Goal: Task Accomplishment & Management: Complete application form

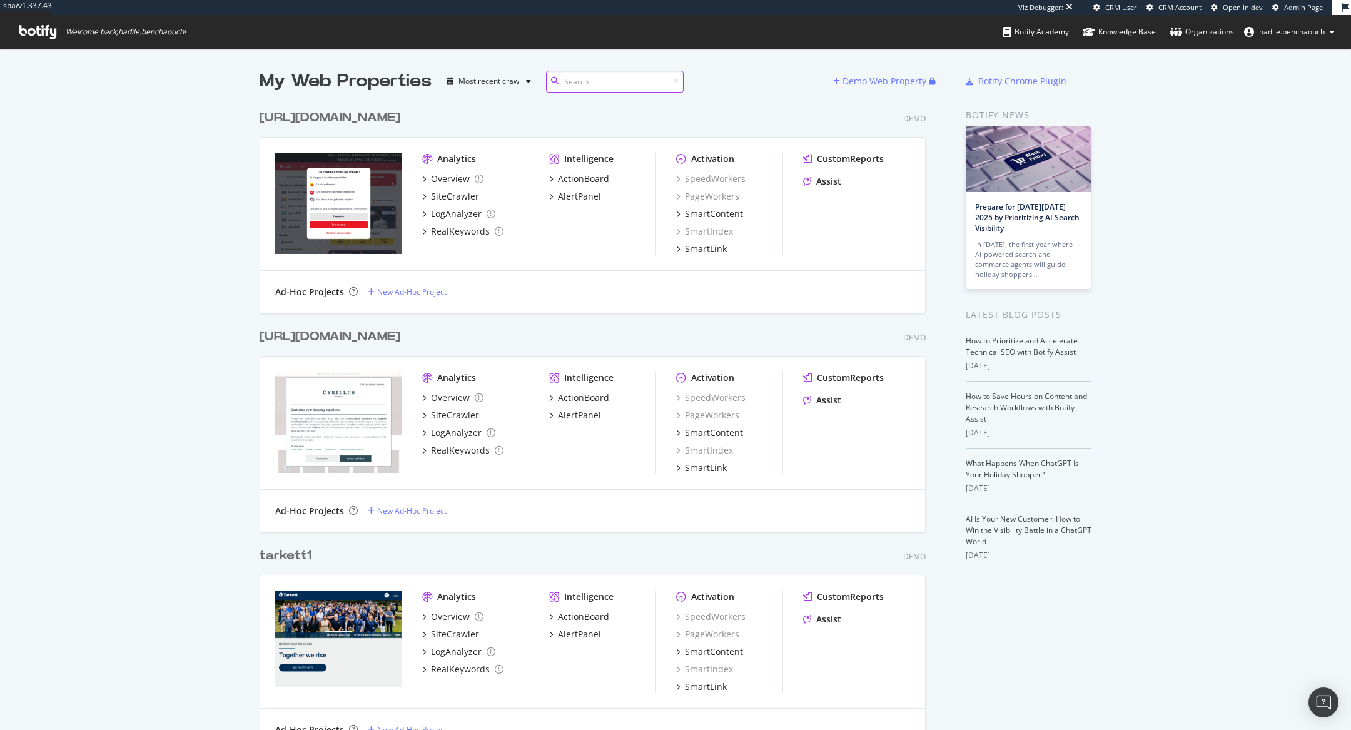
scroll to position [13990, 676]
click at [881, 78] on div "Demo Web Property" at bounding box center [885, 81] width 84 height 13
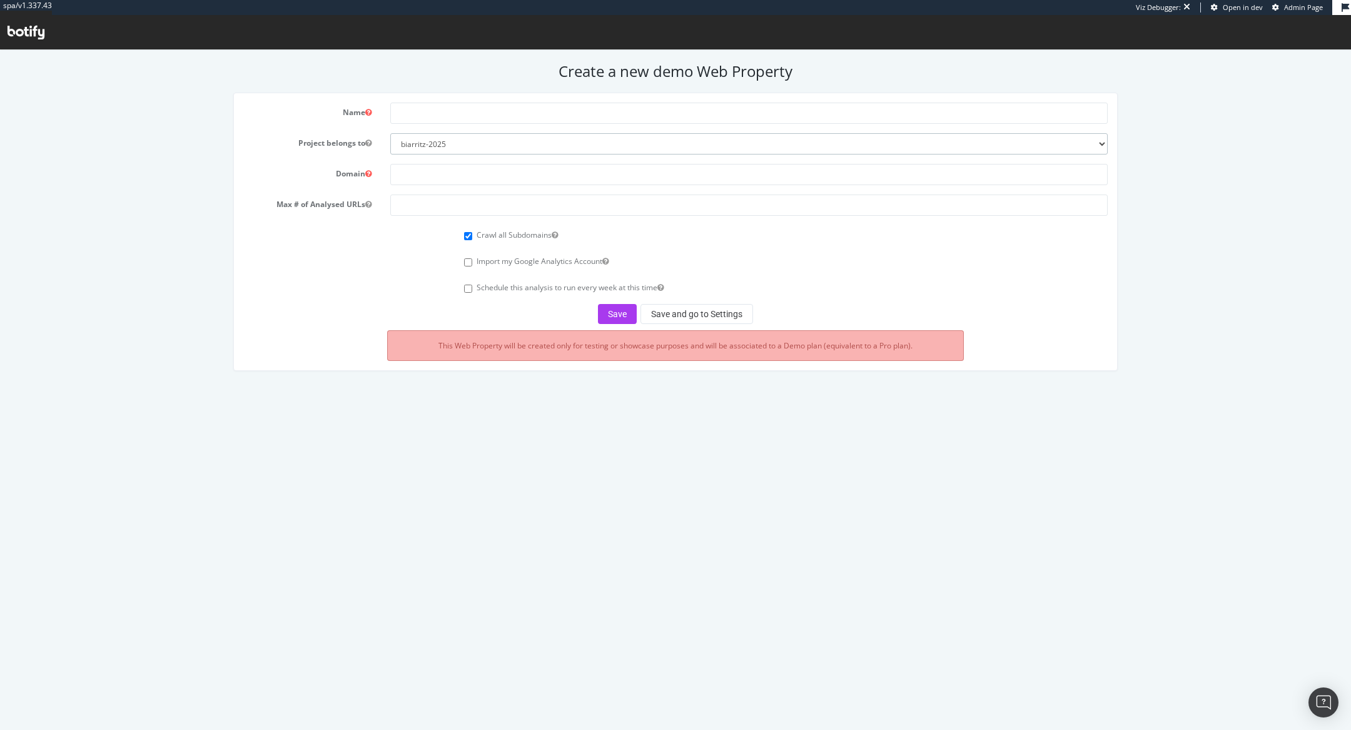
click at [566, 140] on select "biarritz-2025 all4customer beiersdorf superbet nestle esteelauder ennismore tes…" at bounding box center [749, 143] width 718 height 21
select select "45539"
click at [390, 133] on select "biarritz-2025 all4customer beiersdorf superbet nestle esteelauder ennismore tes…" at bounding box center [749, 143] width 718 height 21
click at [471, 116] on input "text" at bounding box center [749, 113] width 718 height 21
click at [441, 109] on input "palaisdesthesuk" at bounding box center [749, 113] width 718 height 21
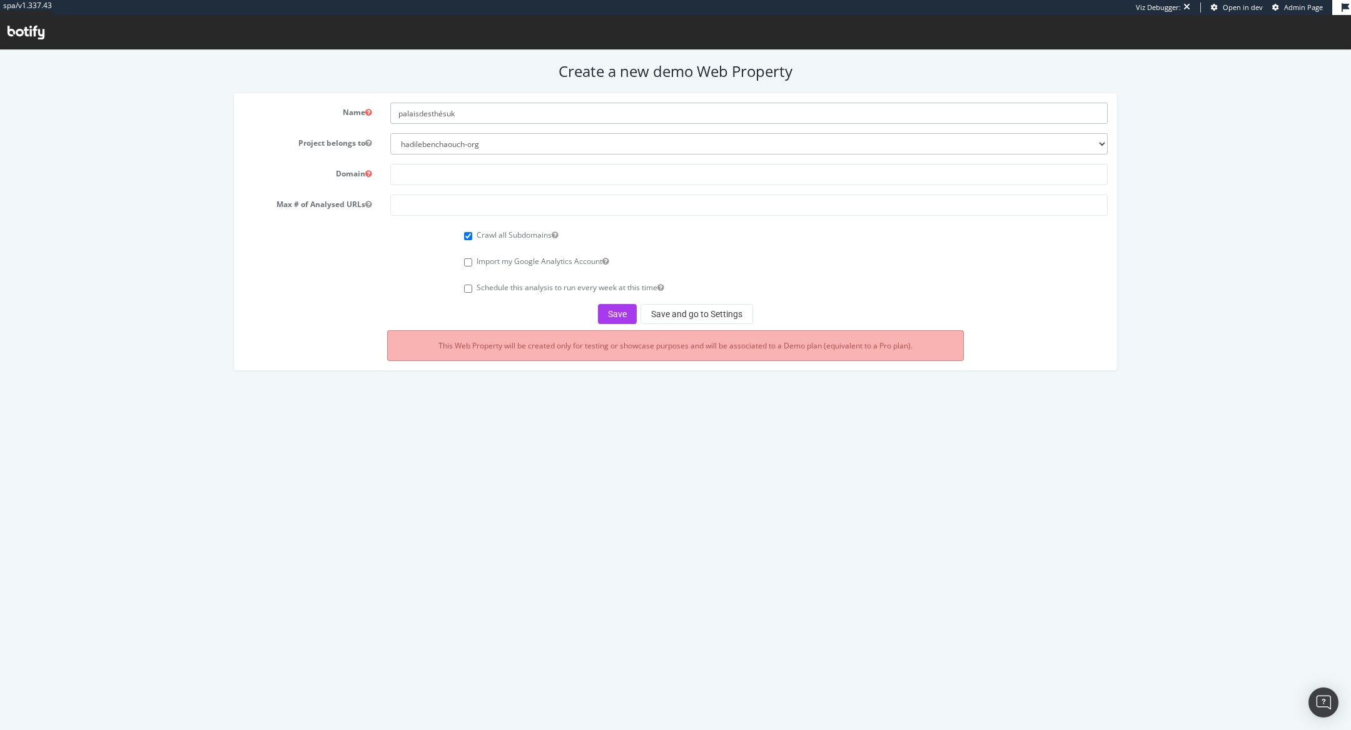
type input "palaisdesthésuk"
click at [543, 170] on input "text" at bounding box center [749, 174] width 718 height 21
paste input "https://www.palaisdesthes.co.uk/"
drag, startPoint x: 442, startPoint y: 176, endPoint x: 346, endPoint y: 176, distance: 95.7
click at [346, 176] on div "Domain https://www.palaisdesthes.co.uk/" at bounding box center [676, 174] width 884 height 21
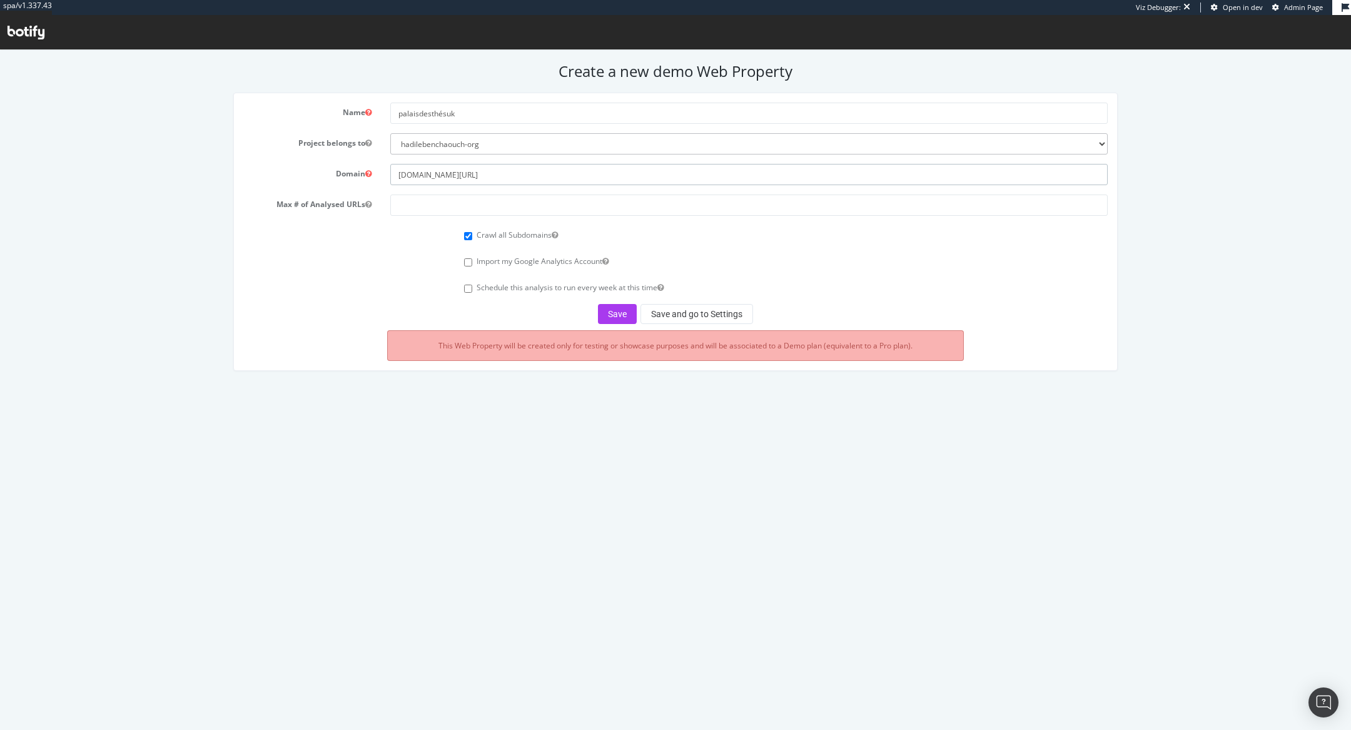
click at [543, 175] on input "palaisdesthes.co.uk/" at bounding box center [749, 174] width 718 height 21
type input "palaisdesthes.co.uk"
click at [476, 198] on input "number" at bounding box center [749, 205] width 718 height 21
click at [414, 204] on input "100000" at bounding box center [749, 205] width 718 height 21
type input "100000"
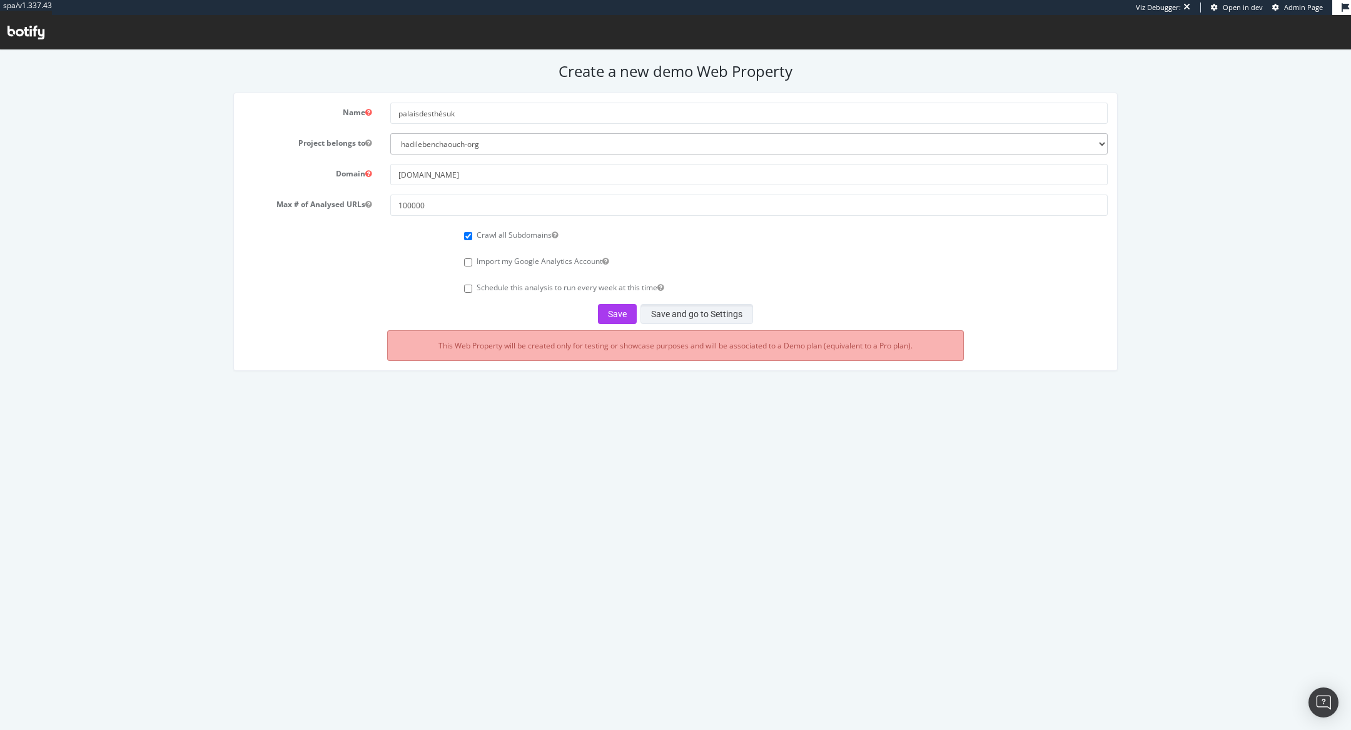
click at [678, 307] on button "Save and go to Settings" at bounding box center [697, 314] width 113 height 20
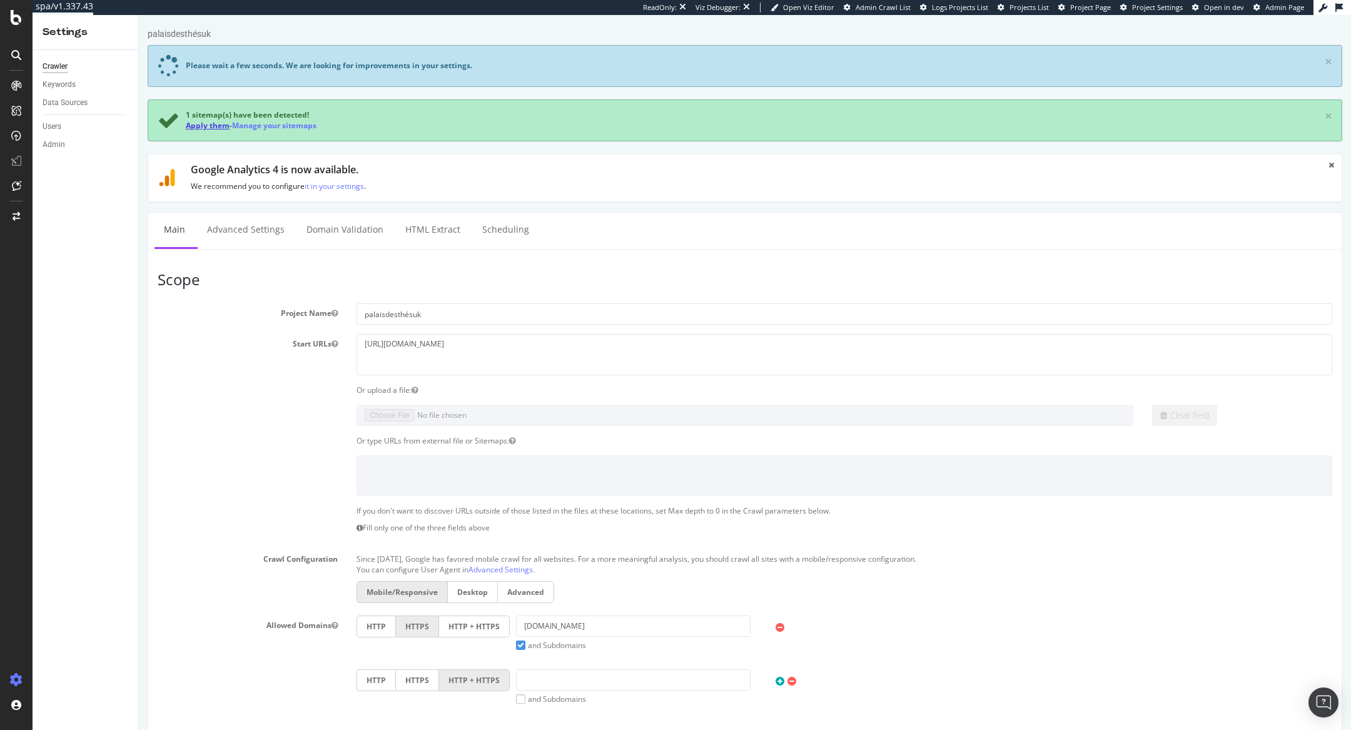
click at [215, 126] on link "Apply them" at bounding box center [208, 125] width 44 height 11
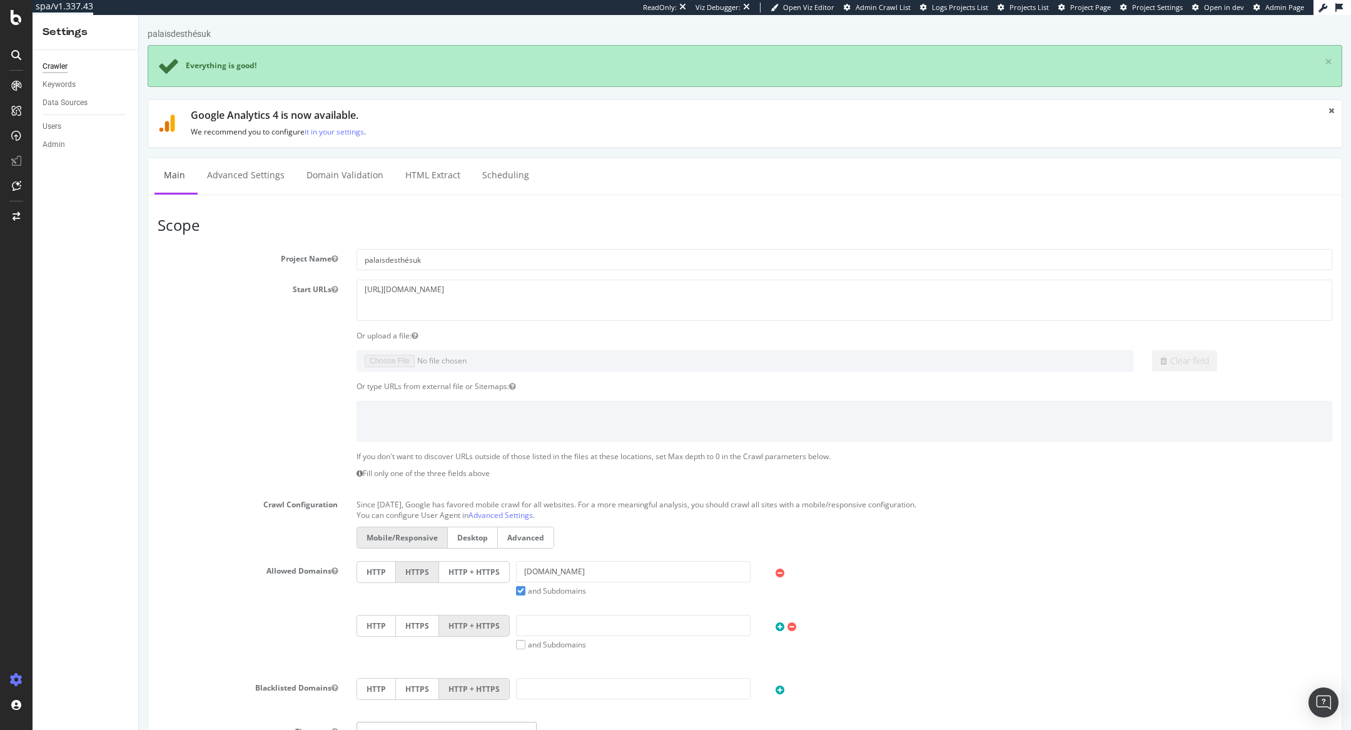
click at [462, 574] on label "HTTP + HTTPS" at bounding box center [474, 572] width 71 height 22
click at [139, 15] on input "HTTP + HTTPS" at bounding box center [139, 15] width 0 height 0
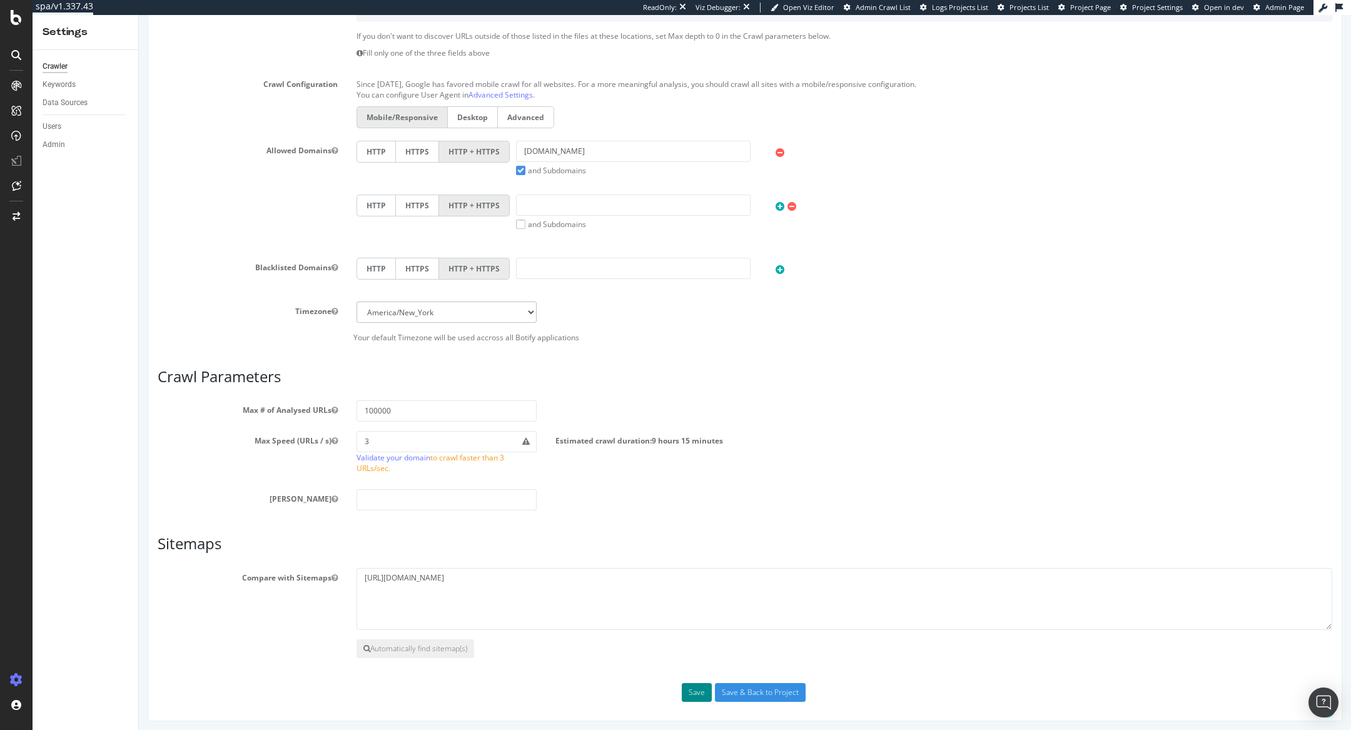
click at [699, 693] on button "Save" at bounding box center [697, 692] width 30 height 19
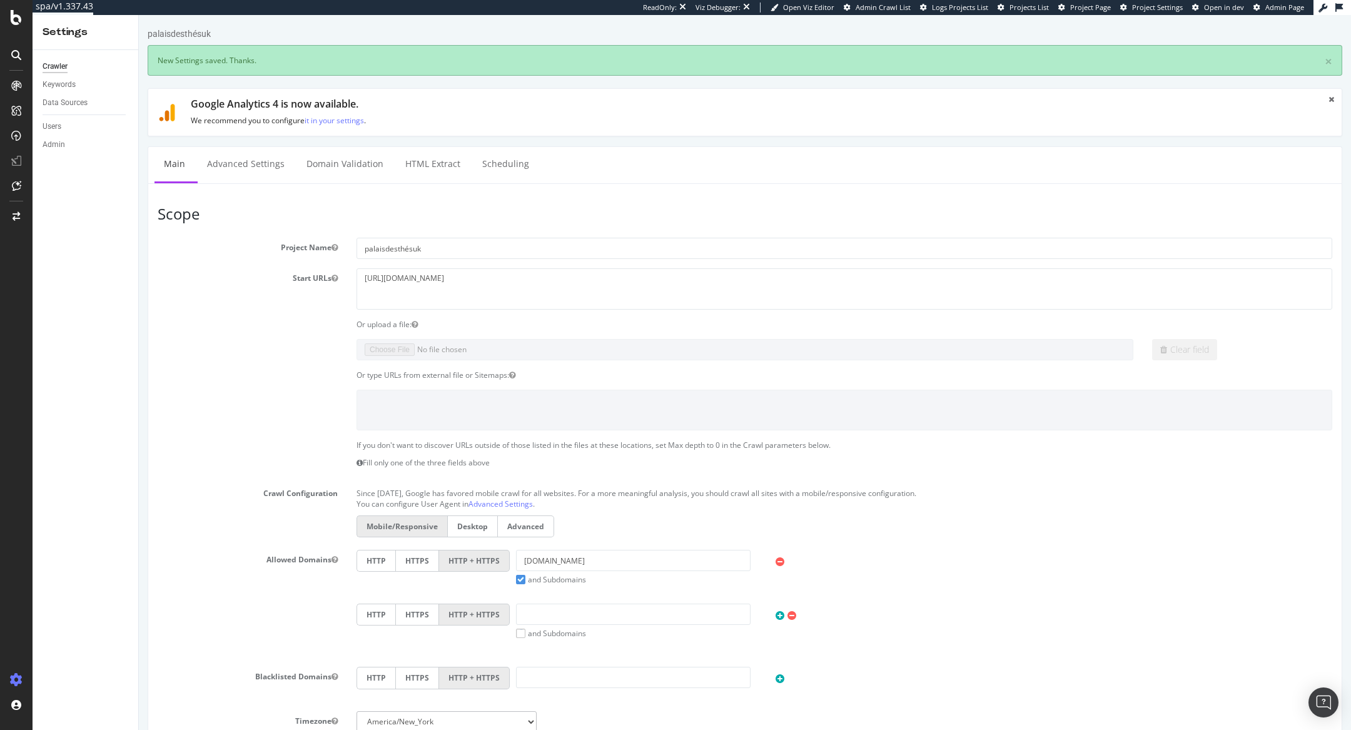
scroll to position [0, 0]
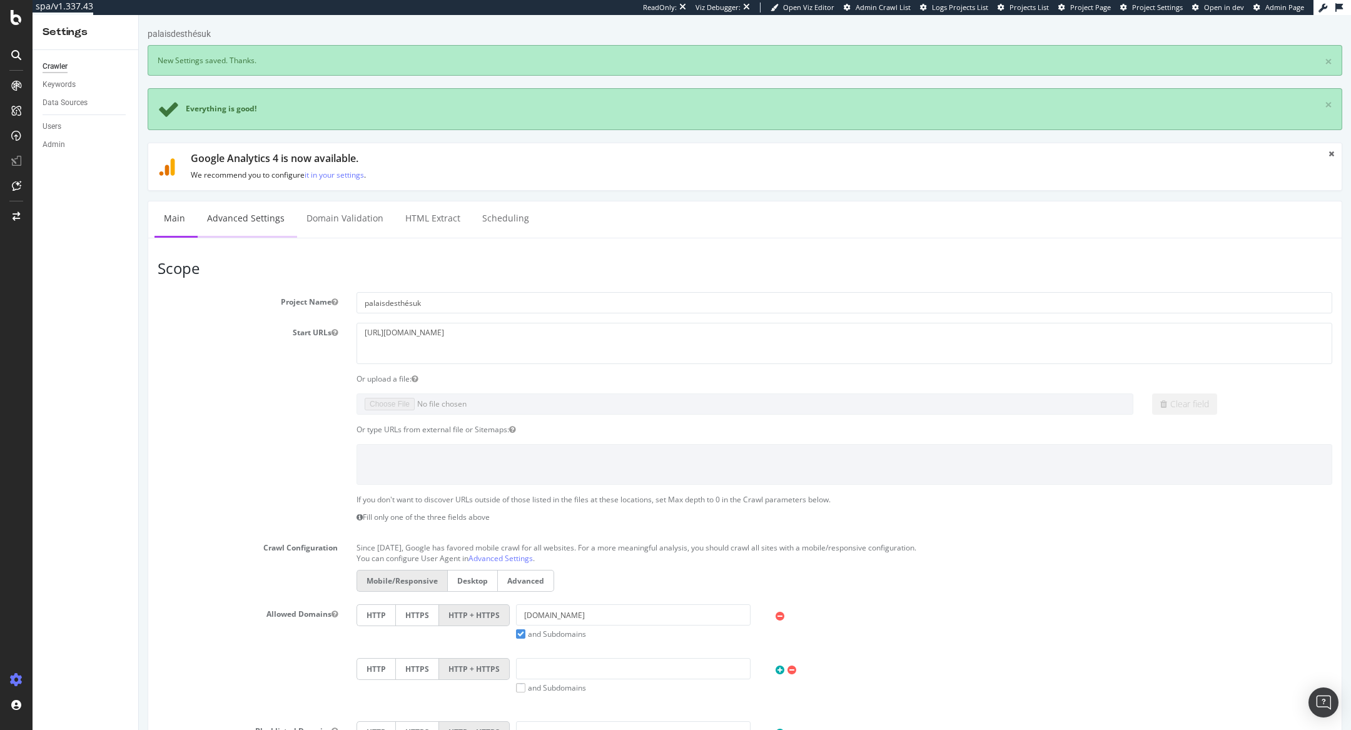
click at [248, 206] on link "Advanced Settings" at bounding box center [246, 218] width 96 height 34
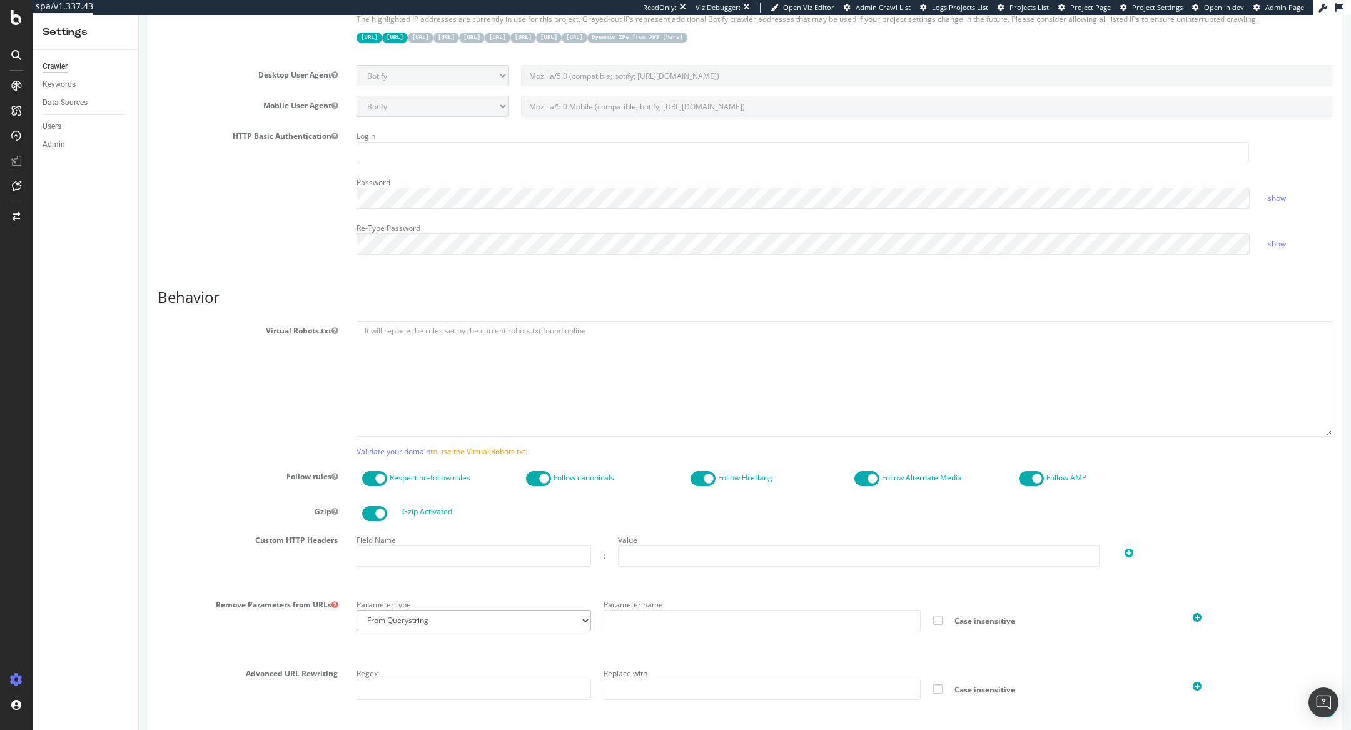
scroll to position [798, 0]
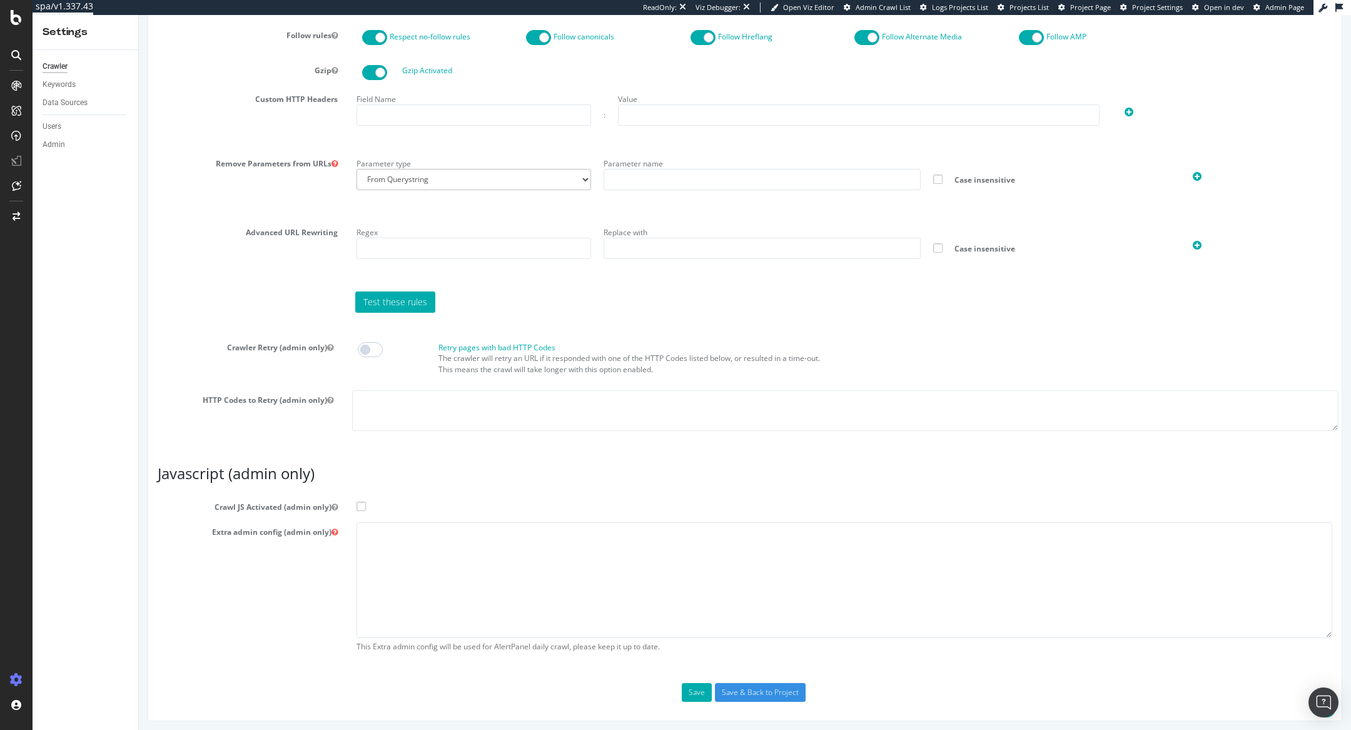
click at [363, 502] on span at bounding box center [361, 506] width 9 height 9
click at [139, 15] on input "Crawl JS Activated (admin only)" at bounding box center [139, 15] width 0 height 0
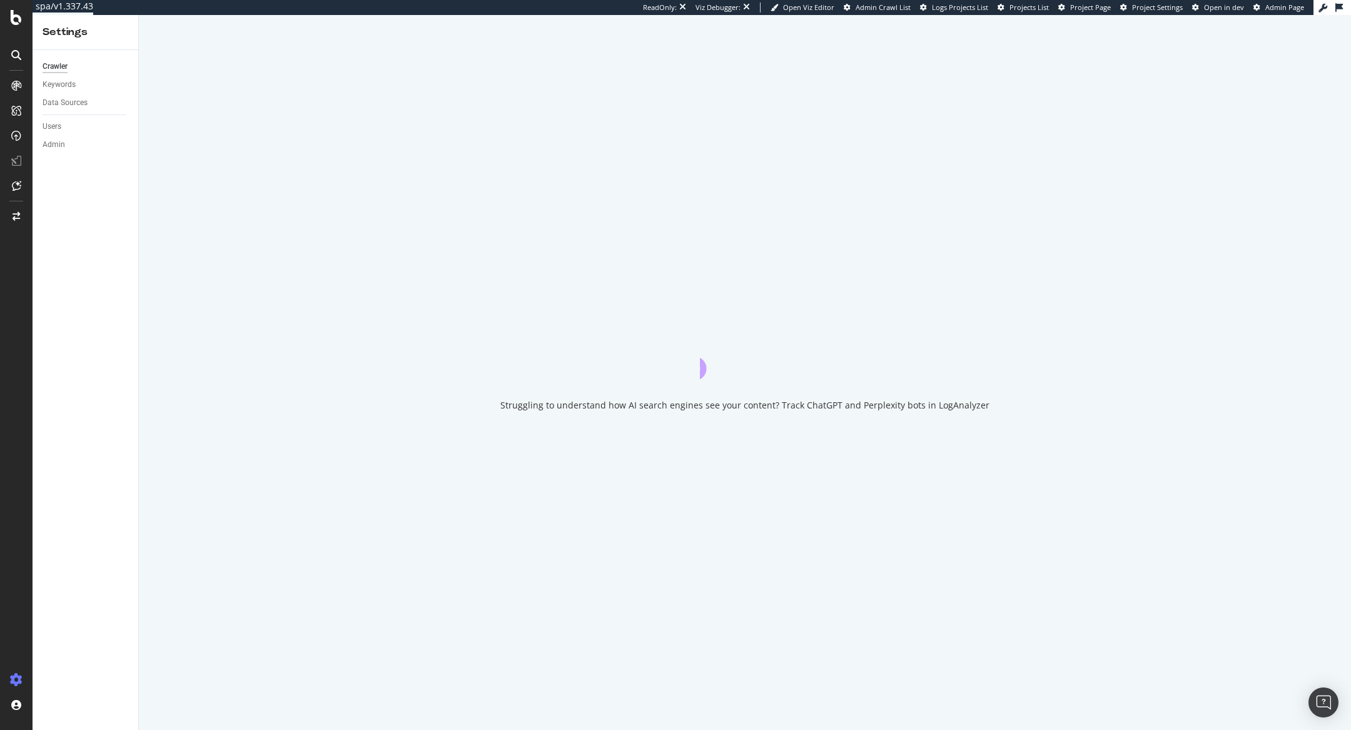
drag, startPoint x: 225, startPoint y: 489, endPoint x: 395, endPoint y: 538, distance: 177.8
click at [395, 538] on div "Struggling to understand how AI search engines see your content? Track ChatGPT …" at bounding box center [745, 372] width 1213 height 715
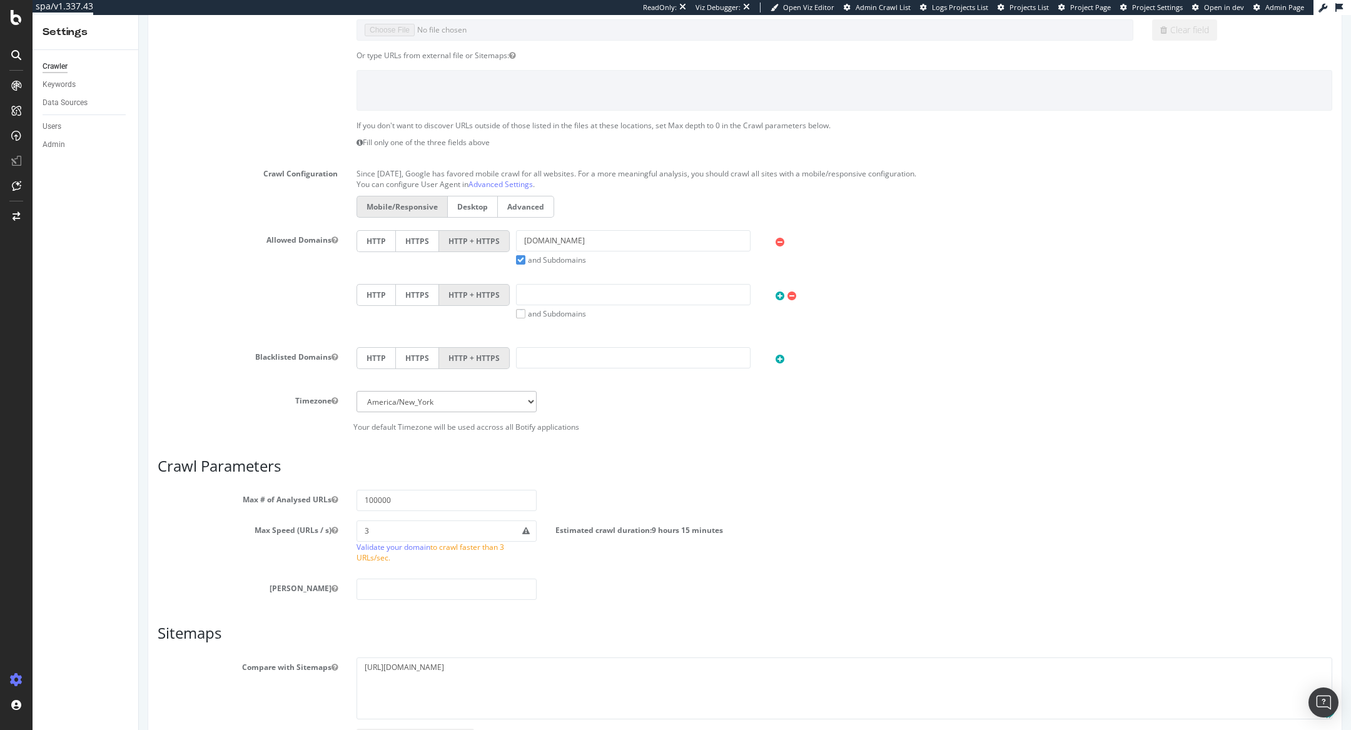
scroll to position [366, 0]
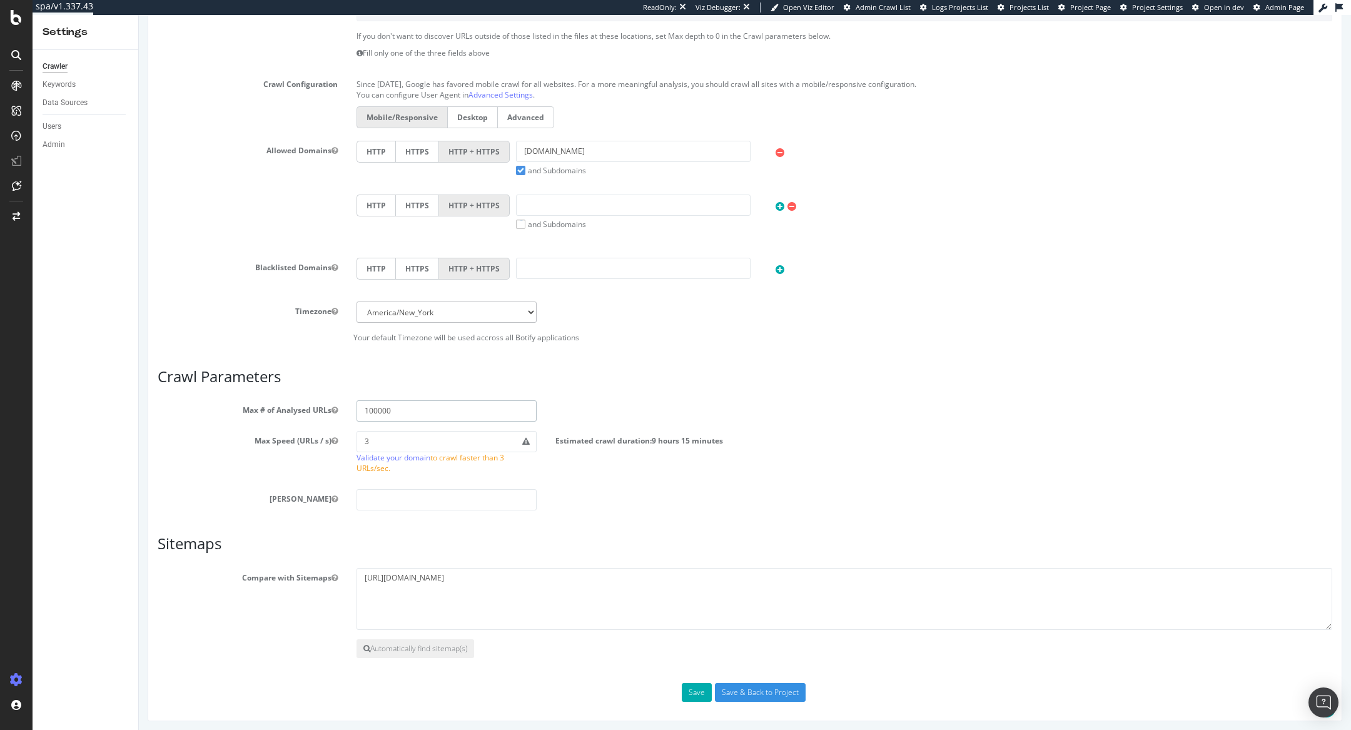
click at [377, 408] on input "100000" at bounding box center [447, 410] width 180 height 21
click at [394, 409] on input "100000" at bounding box center [447, 410] width 180 height 21
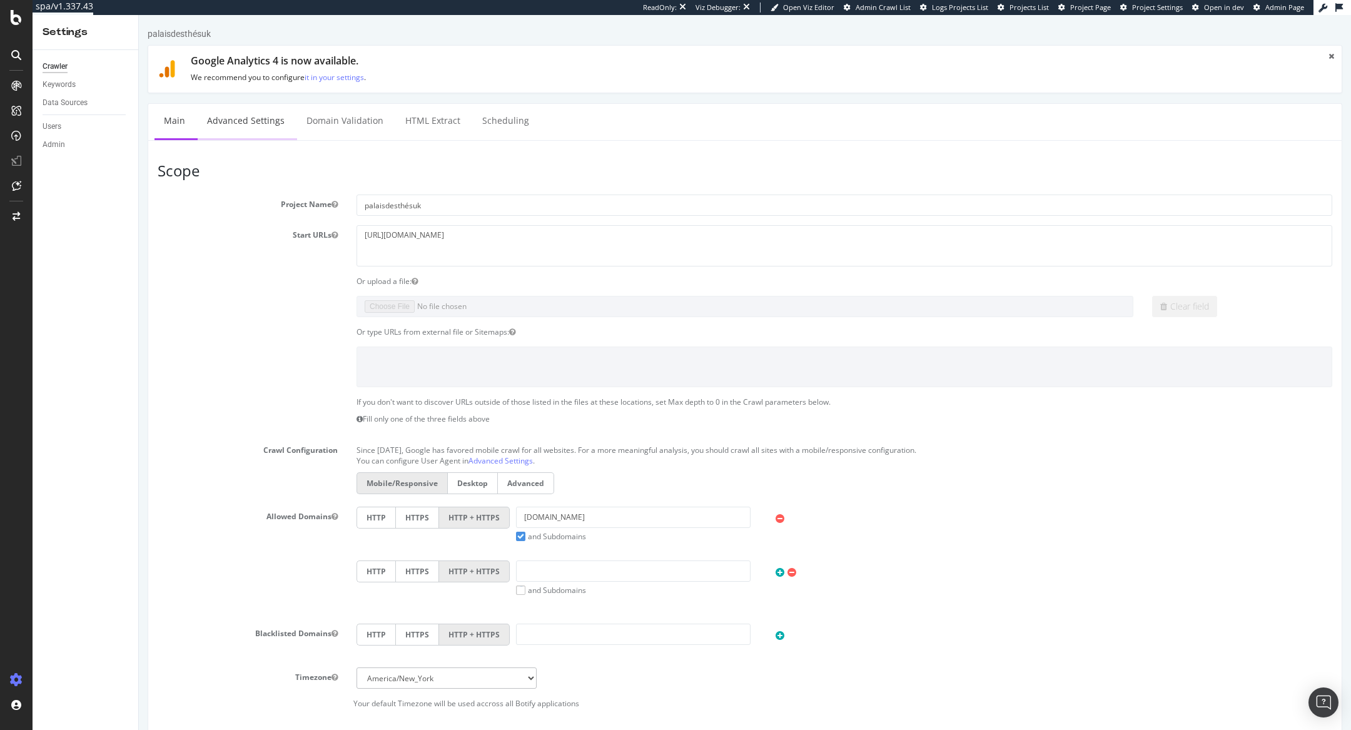
click at [262, 123] on link "Advanced Settings" at bounding box center [246, 121] width 96 height 34
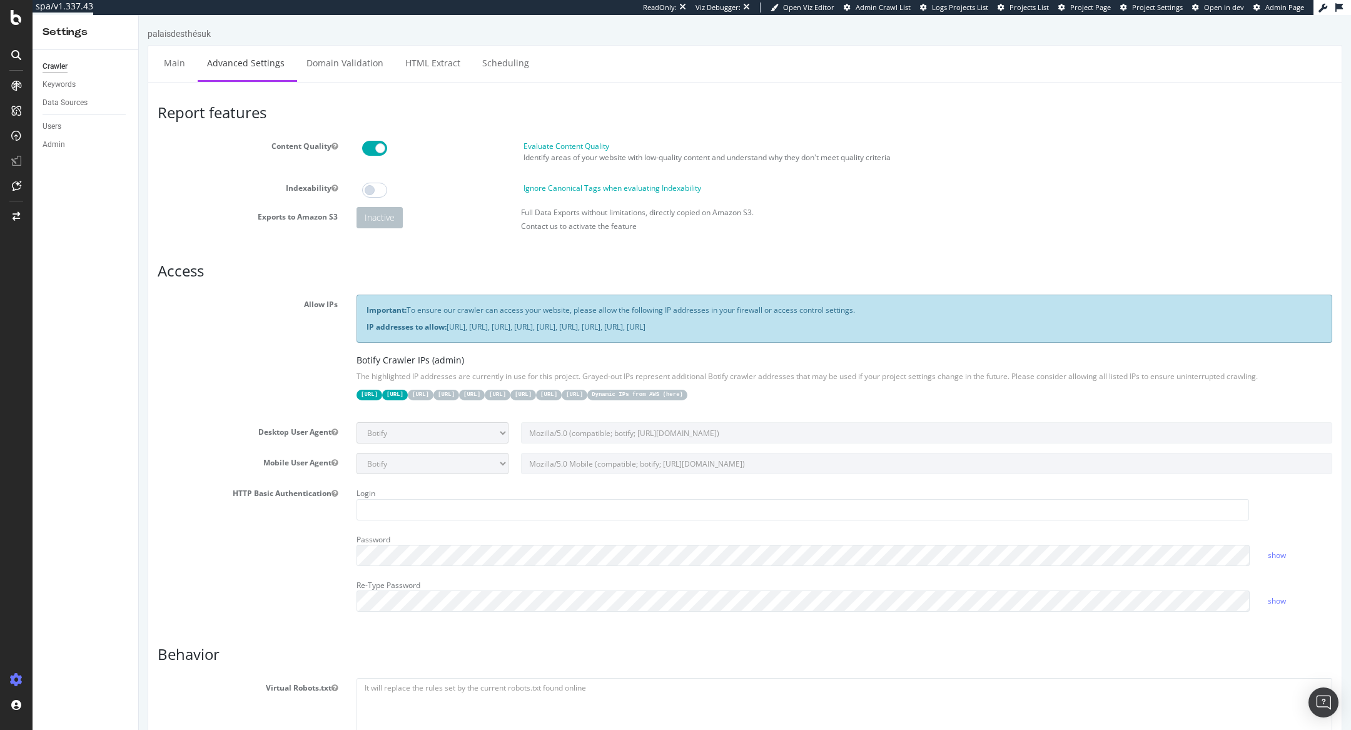
scroll to position [798, 0]
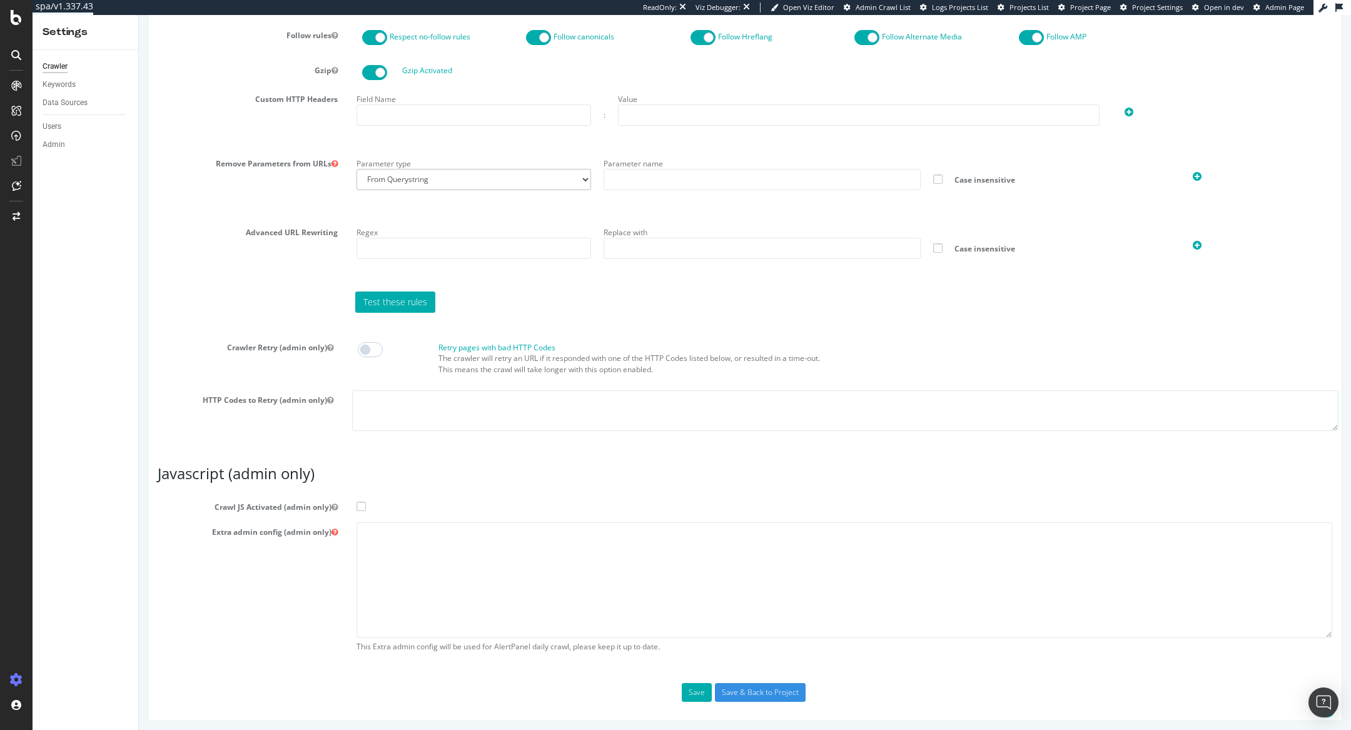
click at [363, 506] on span at bounding box center [361, 506] width 9 height 9
click at [139, 15] on input "Crawl JS Activated (admin only)" at bounding box center [139, 15] width 0 height 0
click at [375, 546] on textarea at bounding box center [845, 580] width 976 height 116
paste textarea "{ "flags": [ "cube" ], "beta": { "pap_mini_rules": [ "+* #everything else" ] } }"
type textarea "{ "flags": [ "cube" ], "beta": { "pap_mini_rules": [ "+* #everything else" ] } }"
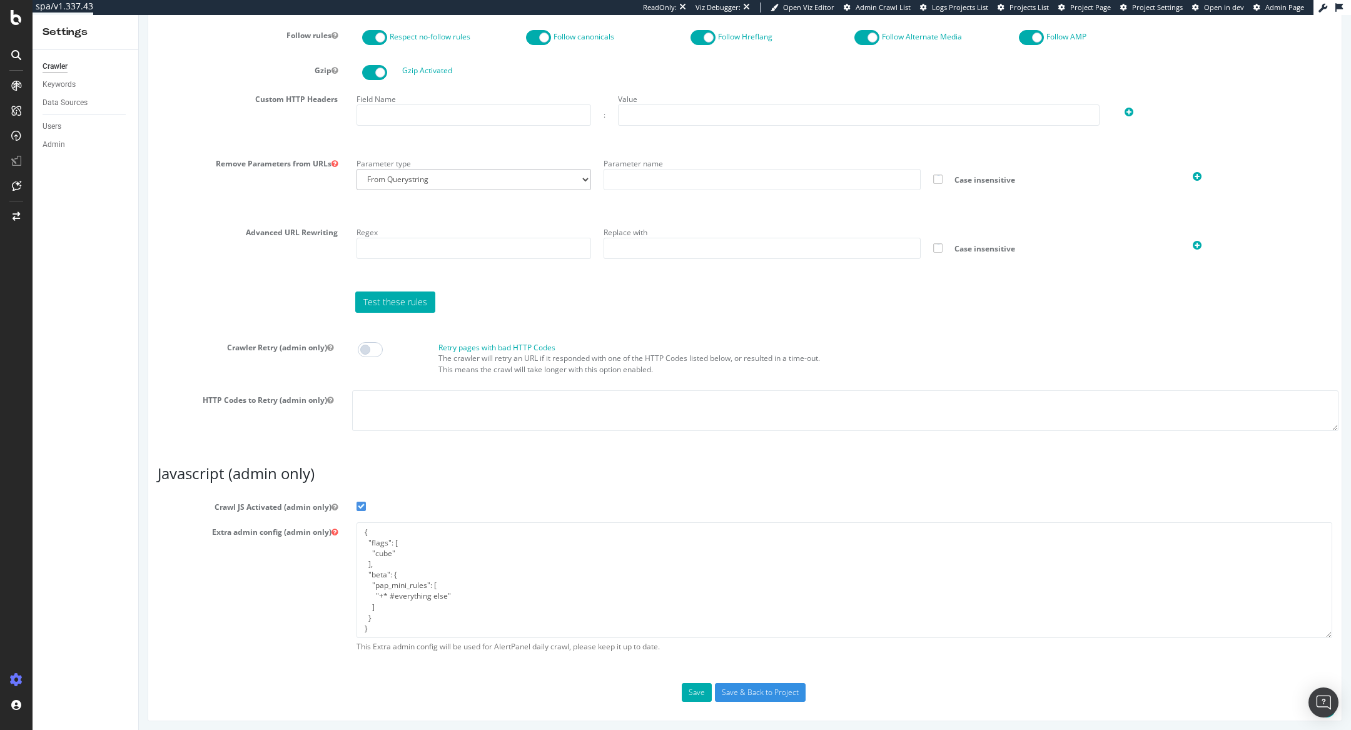
click at [1298, 0] on div "ReadOnly: Viz Debugger: Open Viz Editor Admin Crawl List Logs Projects List Pro…" at bounding box center [978, 7] width 671 height 15
click at [1298, 8] on span "Admin Page" at bounding box center [1285, 7] width 39 height 9
click at [739, 696] on input "Save & Back to Project" at bounding box center [760, 692] width 91 height 19
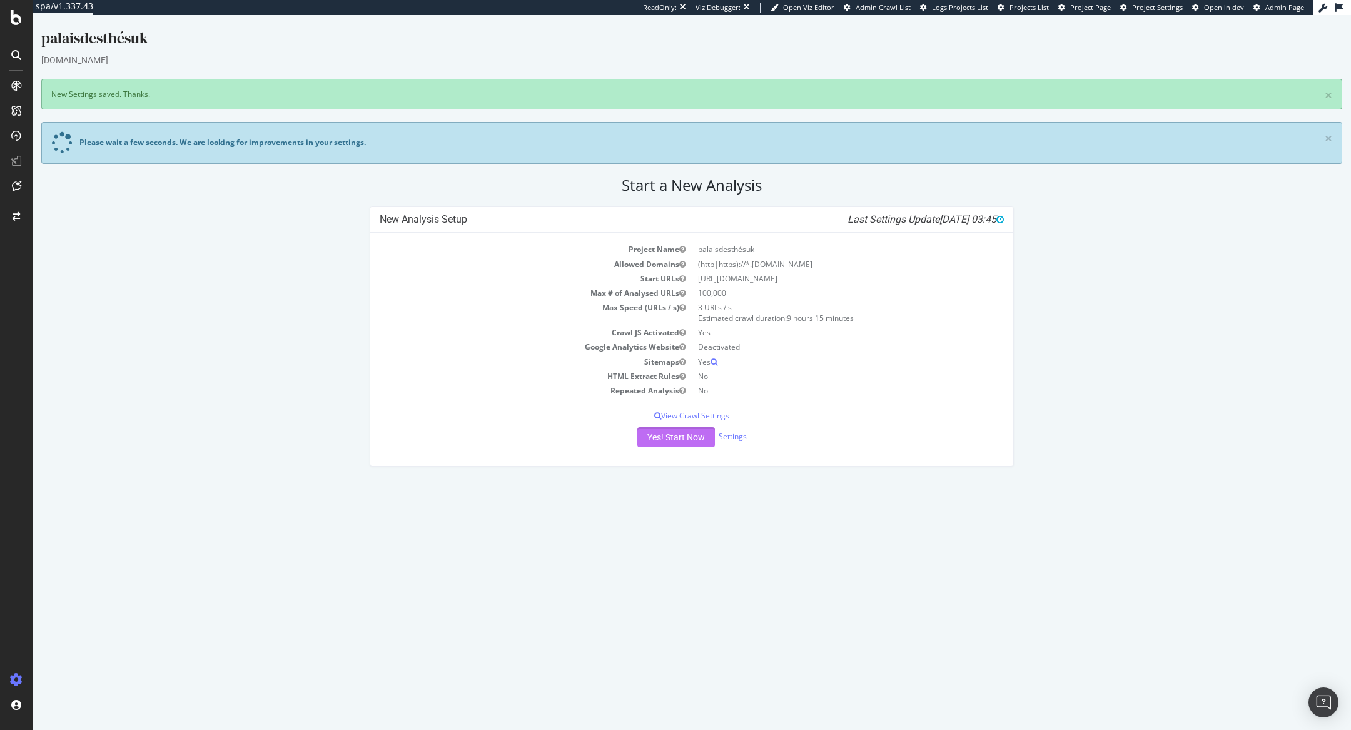
click at [701, 430] on button "Yes! Start Now" at bounding box center [677, 437] width 78 height 20
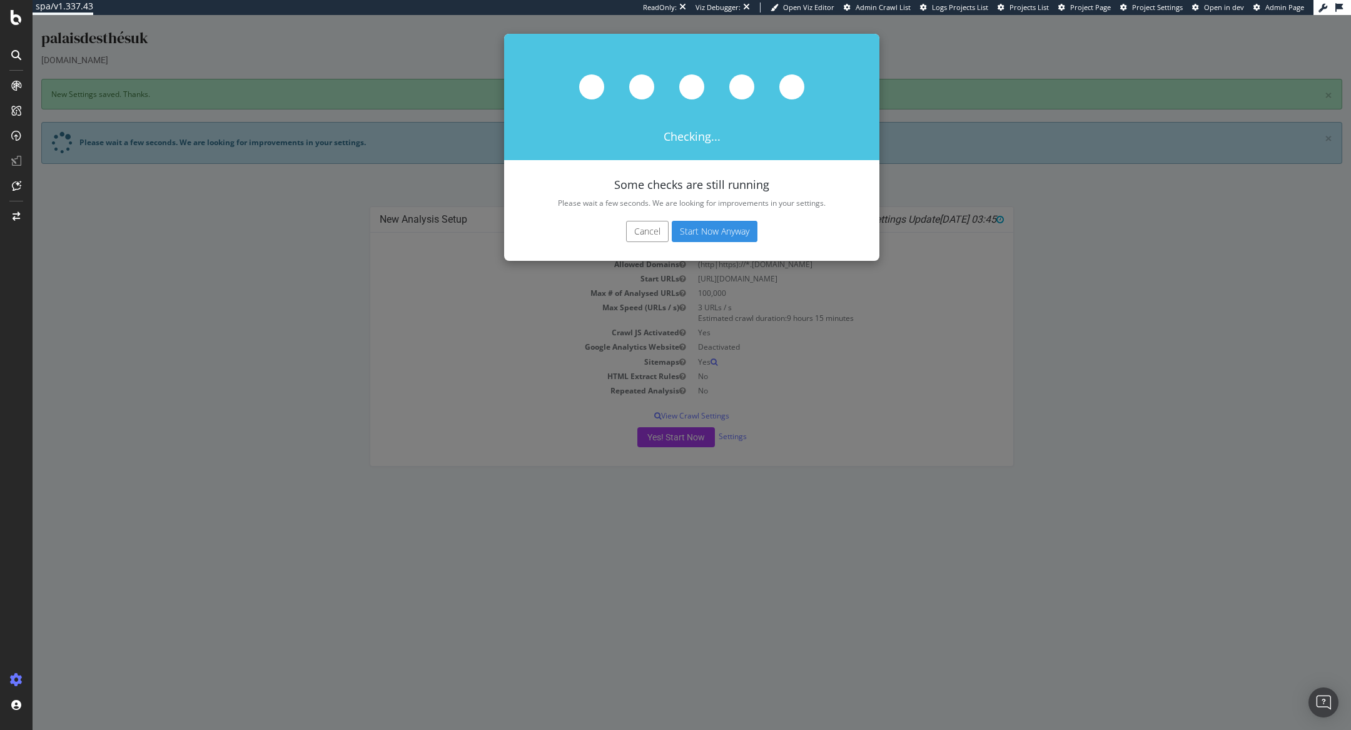
click at [726, 227] on button "Start Now Anyway" at bounding box center [715, 231] width 86 height 21
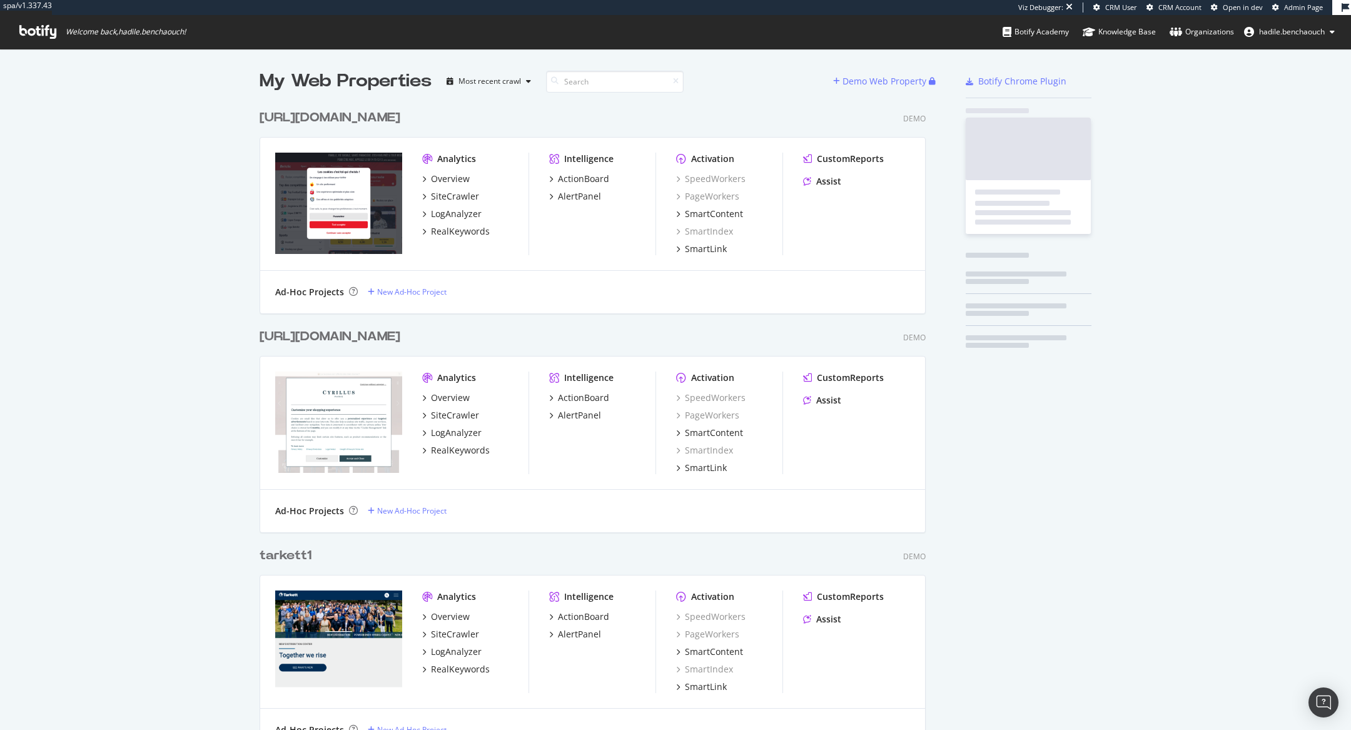
scroll to position [14009, 676]
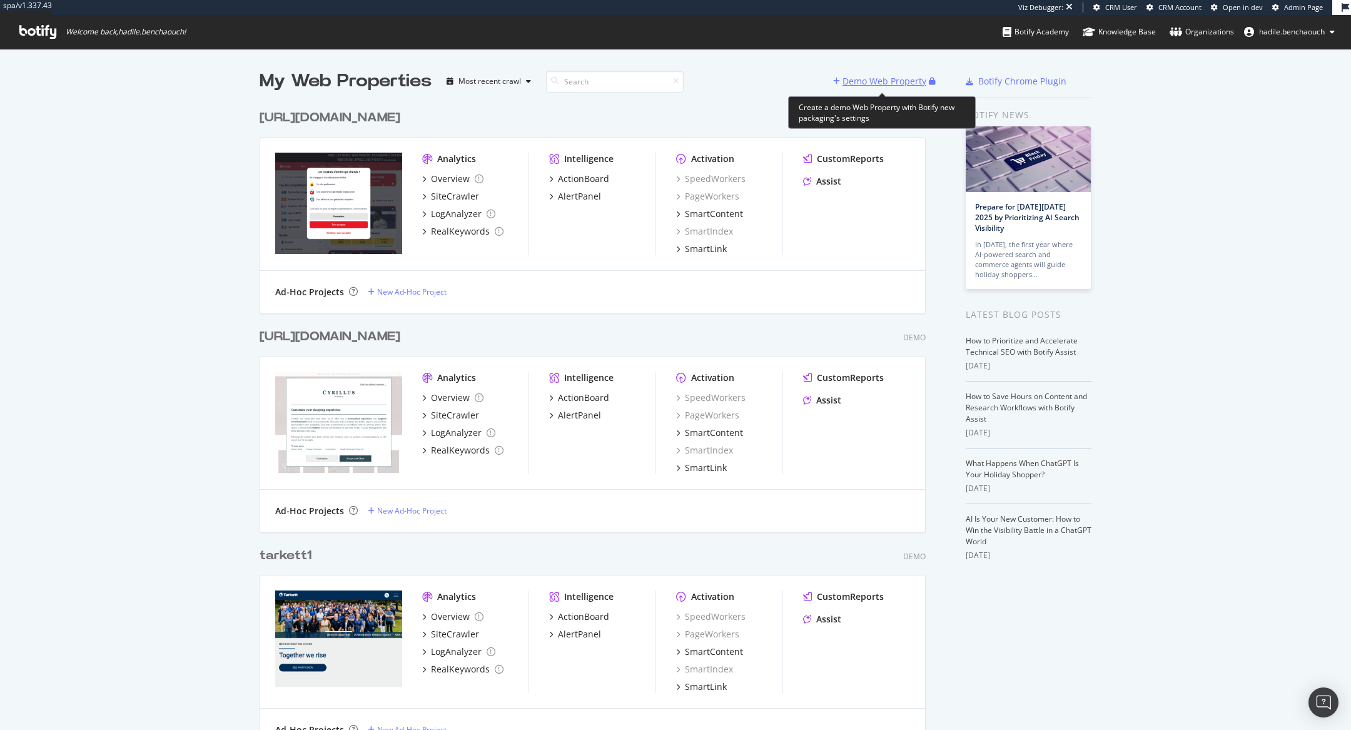
click at [877, 86] on div "Demo Web Property" at bounding box center [885, 81] width 84 height 13
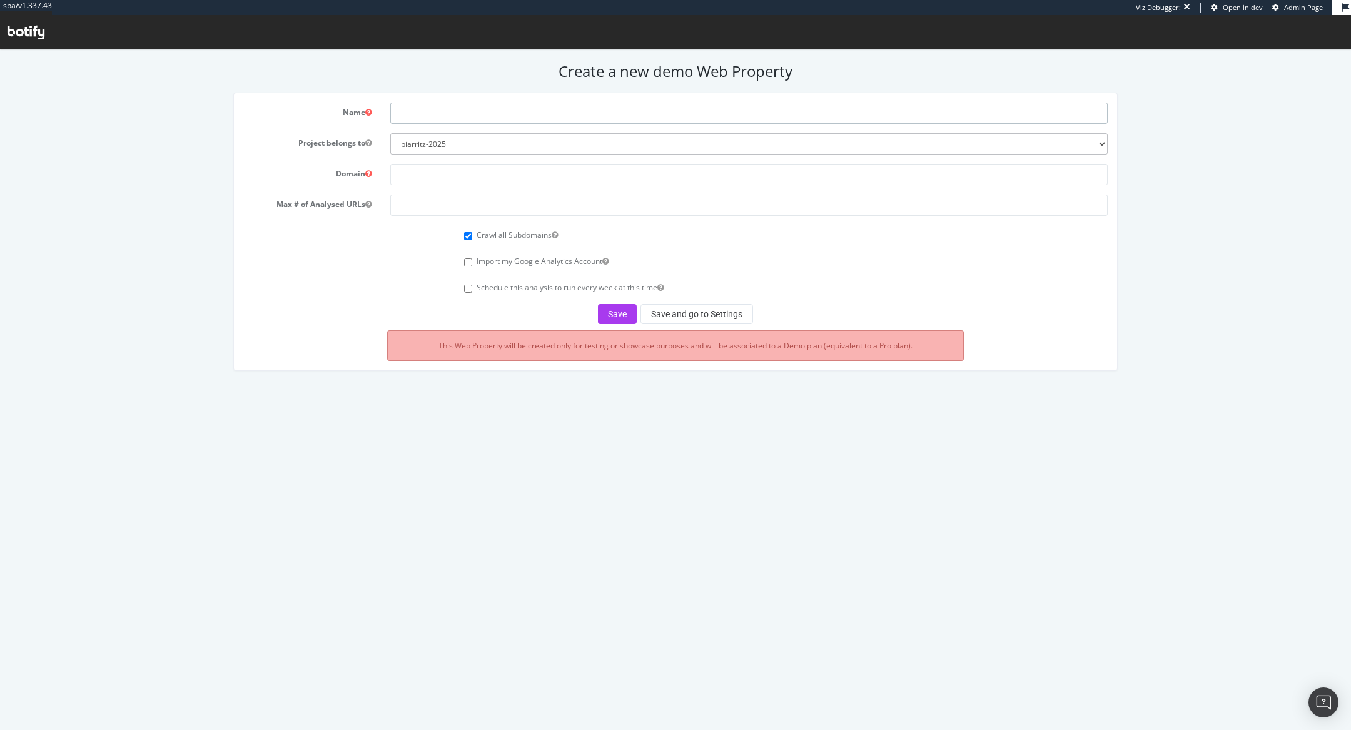
click at [521, 106] on input "text" at bounding box center [749, 113] width 718 height 21
type input "palaisdesthés"
click at [454, 143] on select "biarritz-2025 all4customer beiersdorf superbet nestle esteelauder ennismore tes…" at bounding box center [749, 143] width 718 height 21
select select "45539"
click at [390, 133] on select "biarritz-2025 all4customer beiersdorf superbet nestle esteelauder ennismore tes…" at bounding box center [749, 143] width 718 height 21
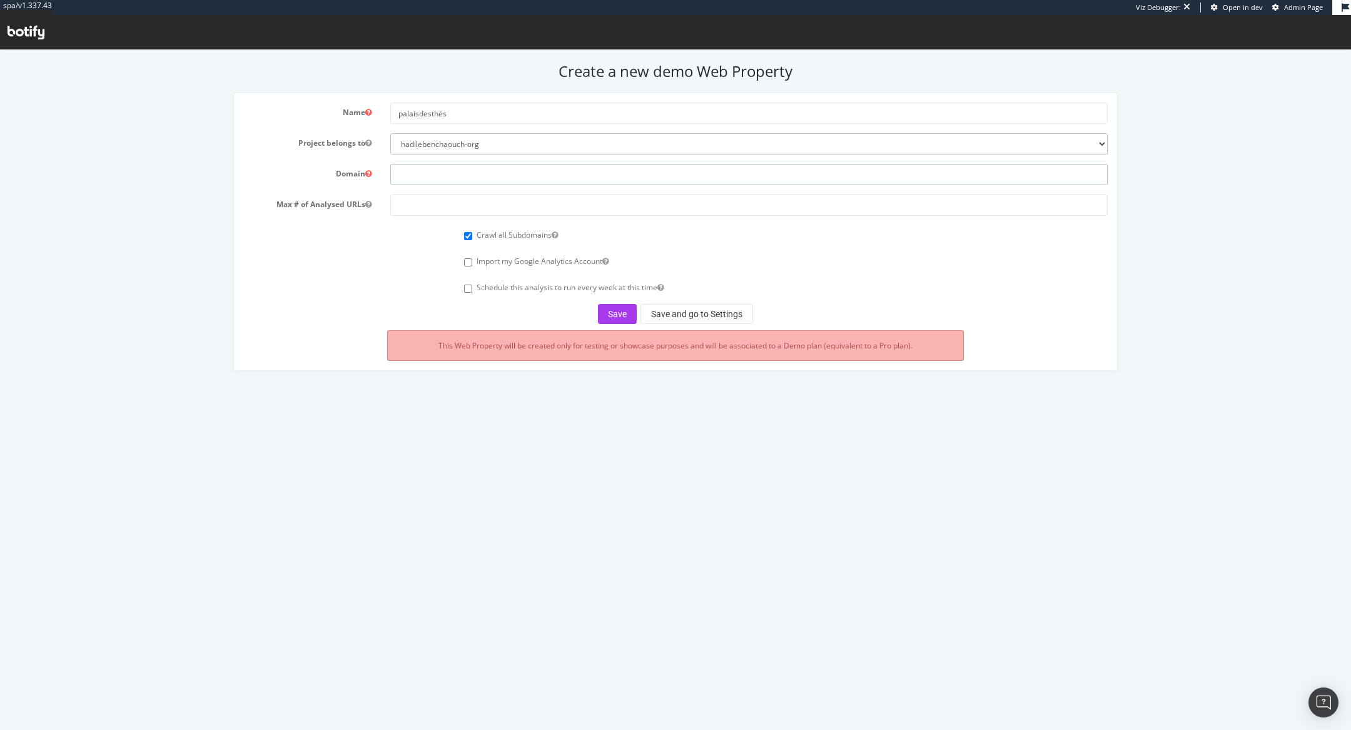
click at [409, 170] on input "text" at bounding box center [749, 174] width 718 height 21
paste input "www.palaisdesthes.com"
drag, startPoint x: 417, startPoint y: 176, endPoint x: 355, endPoint y: 176, distance: 61.9
click at [355, 176] on div "Domain www.palaisdesthes.com" at bounding box center [676, 174] width 884 height 21
type input "[DOMAIN_NAME]"
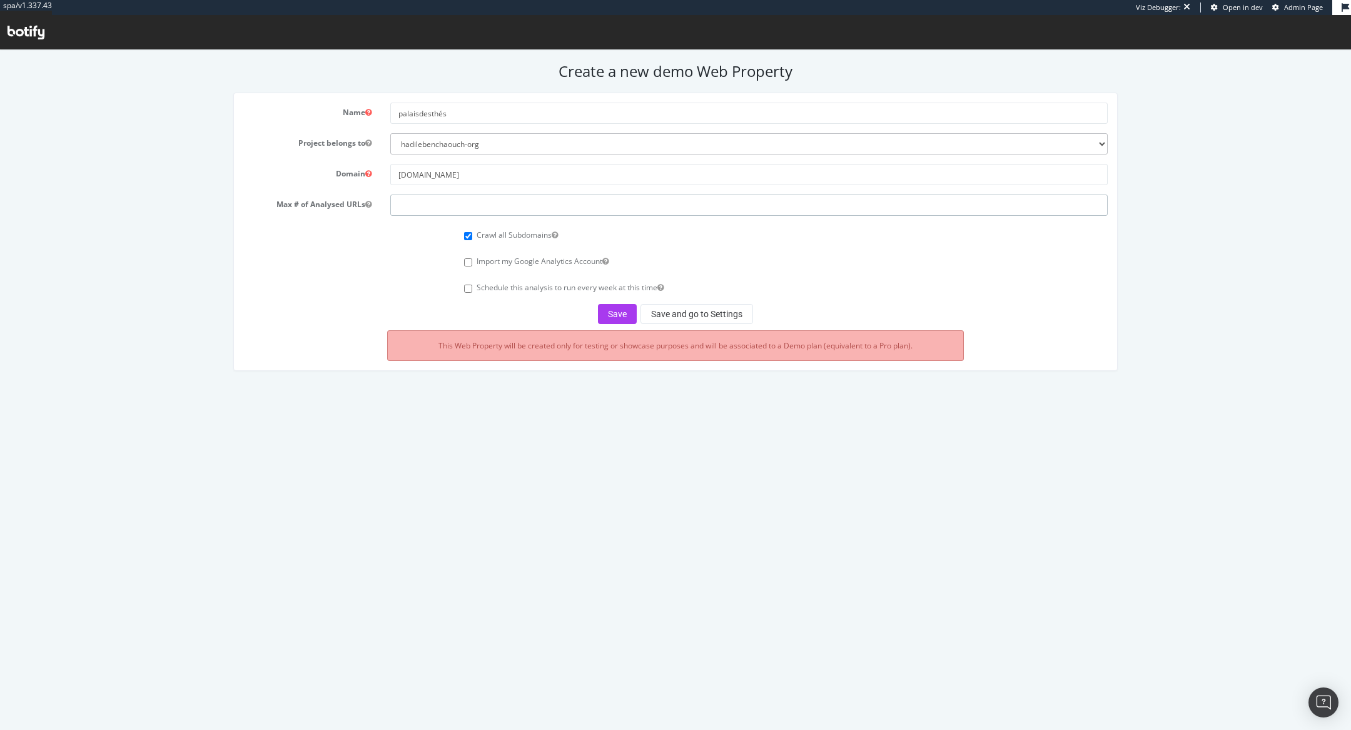
click at [459, 210] on input "number" at bounding box center [749, 205] width 718 height 21
type input "250000"
click at [679, 309] on button "Save and go to Settings" at bounding box center [697, 314] width 113 height 20
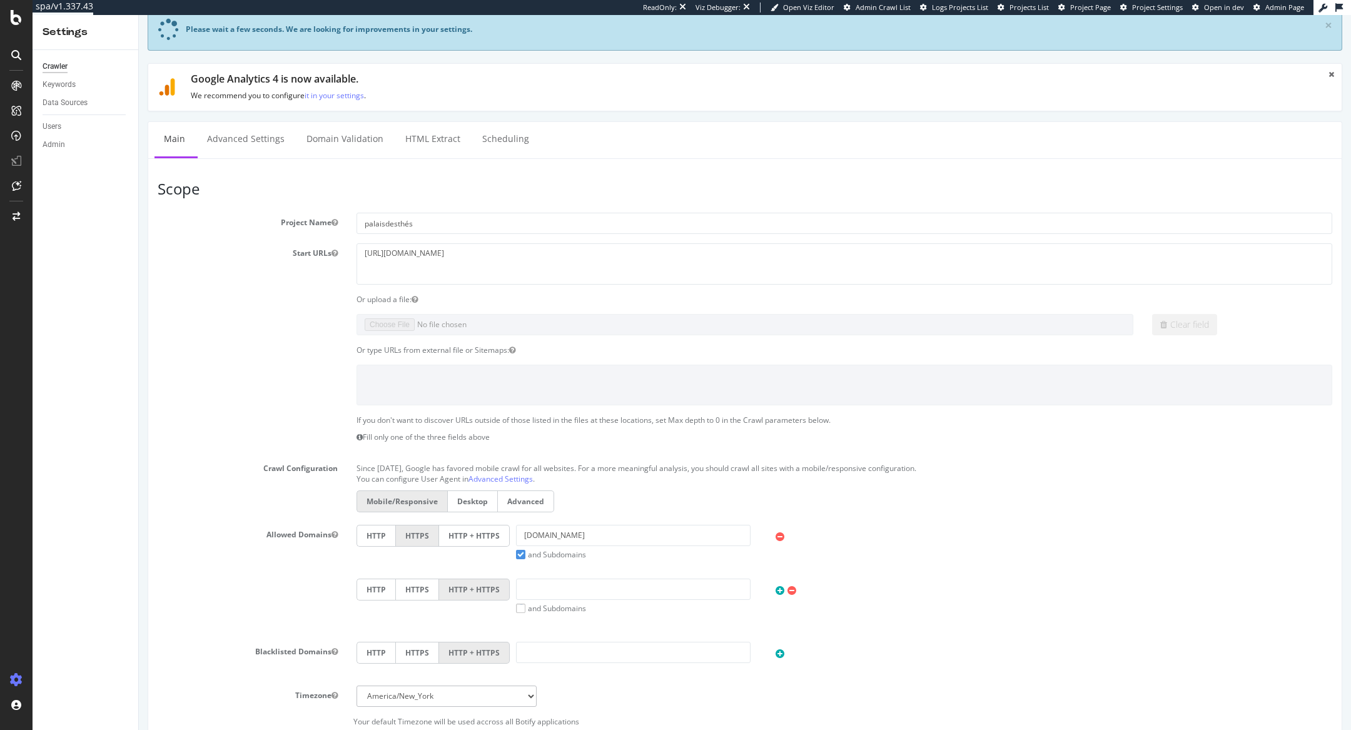
scroll to position [91, 0]
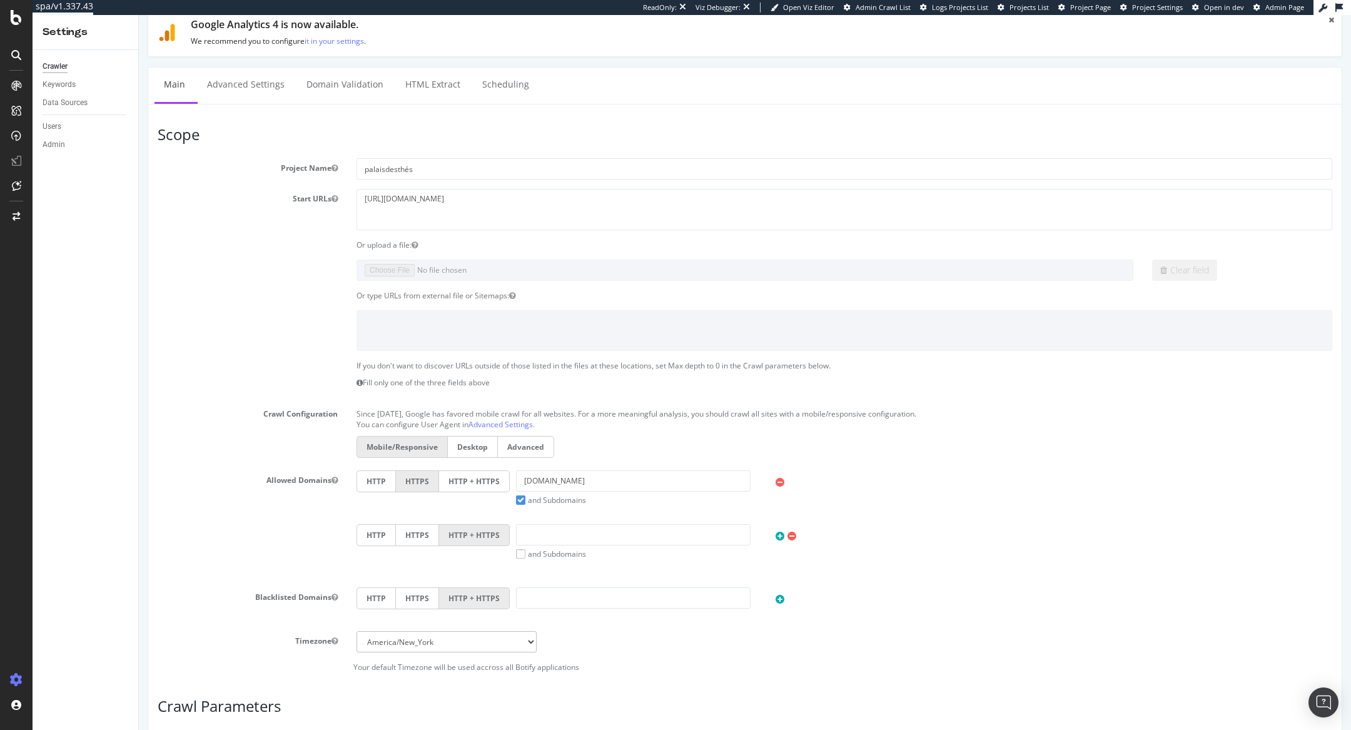
click at [480, 470] on label "HTTP + HTTPS" at bounding box center [474, 481] width 71 height 22
click at [139, 15] on input "HTTP + HTTPS" at bounding box center [139, 15] width 0 height 0
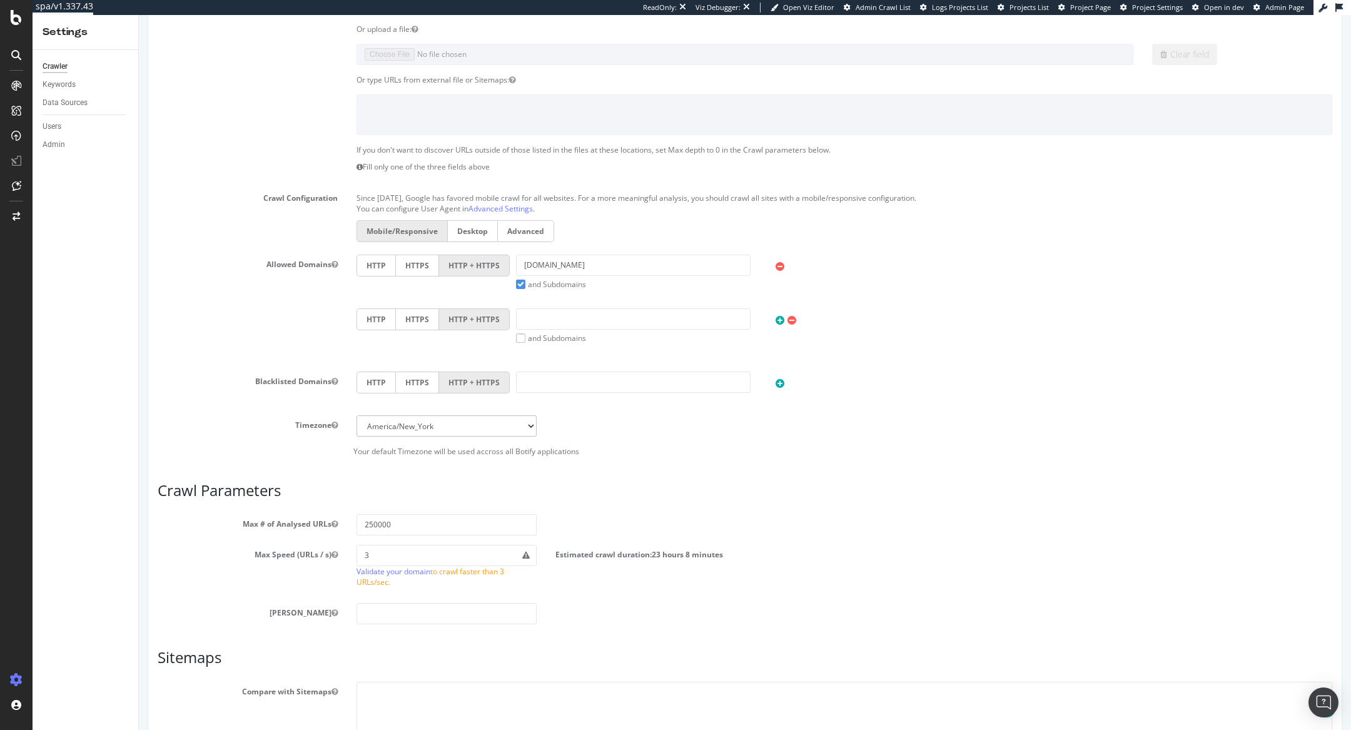
scroll to position [420, 0]
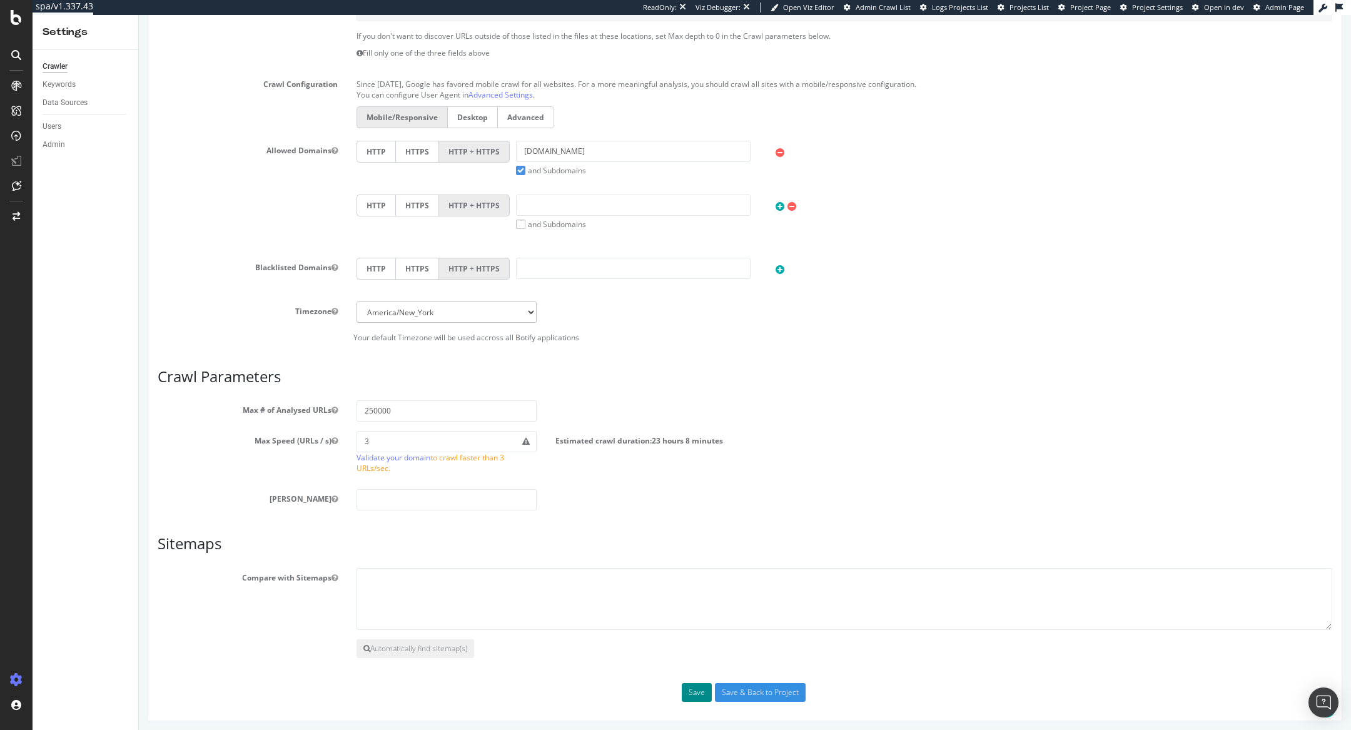
click at [696, 684] on button "Save" at bounding box center [697, 692] width 30 height 19
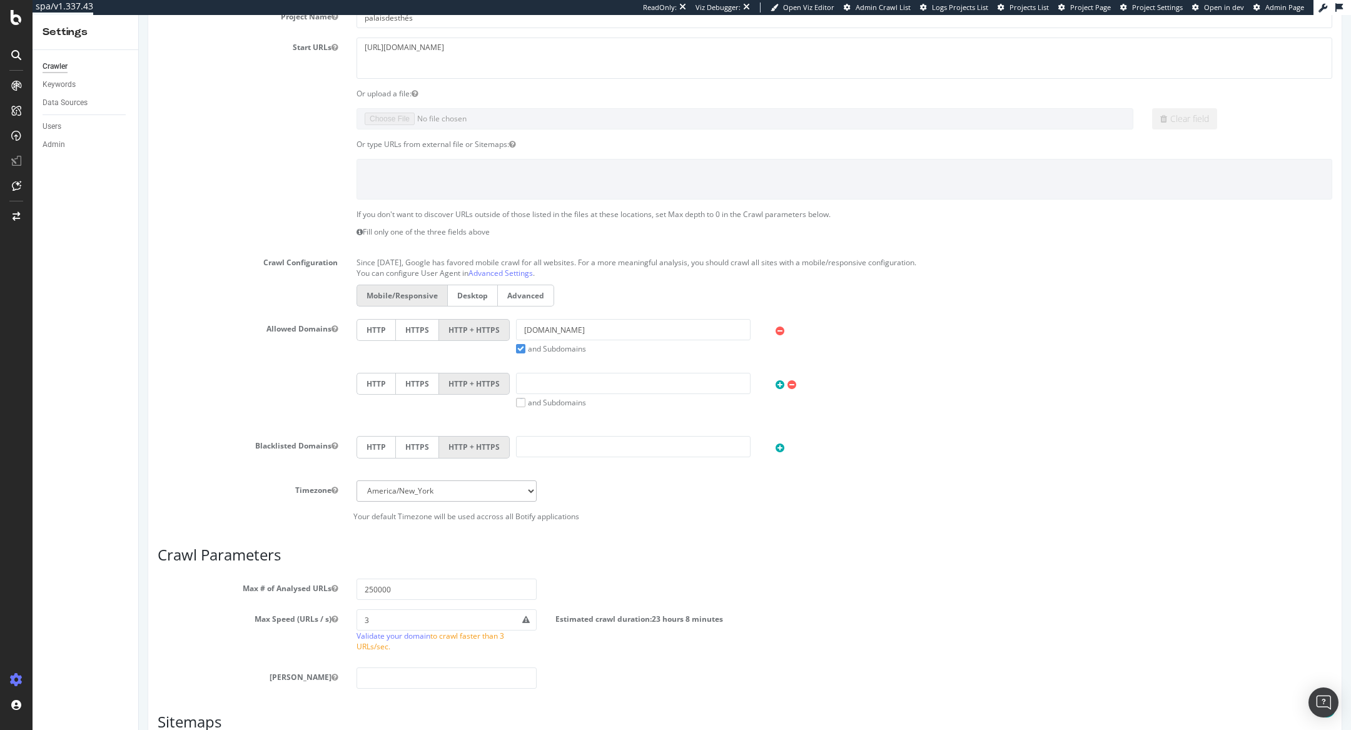
scroll to position [464, 0]
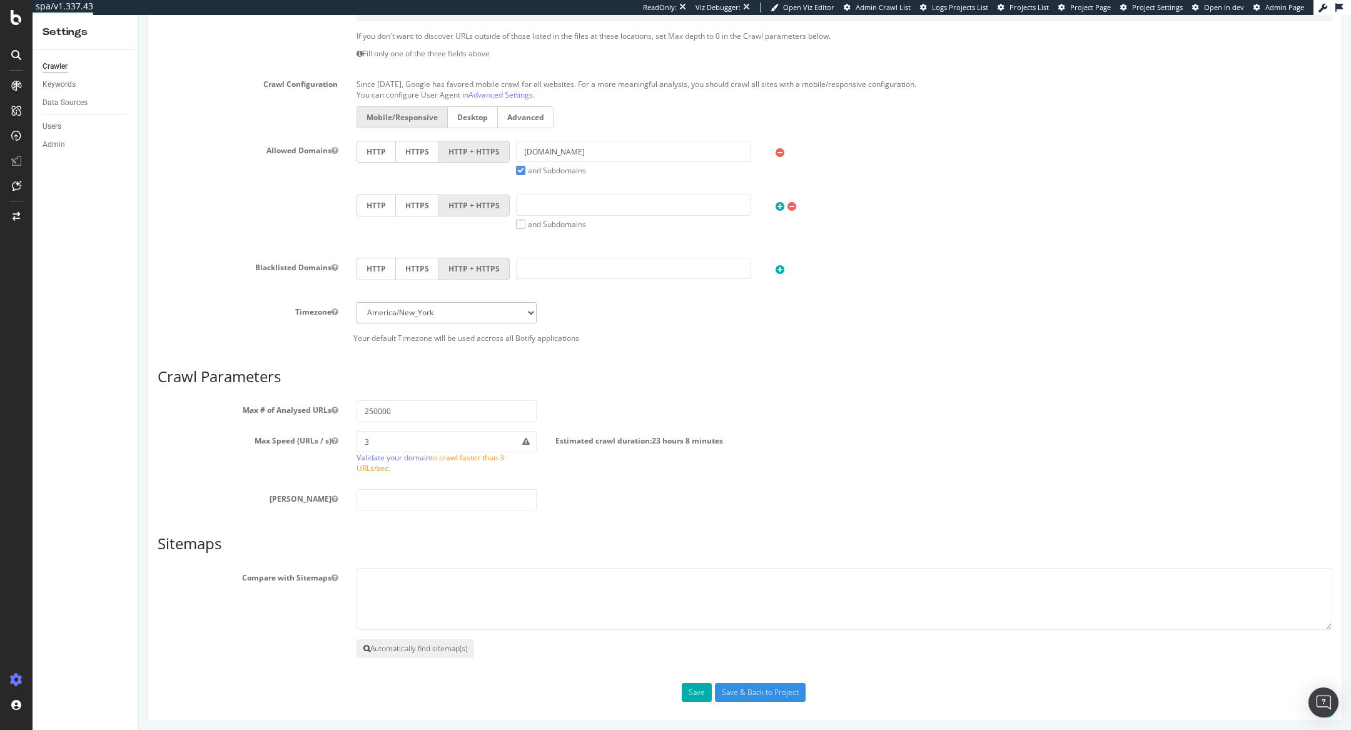
click at [421, 646] on button "Automatically find sitemap(s)" at bounding box center [416, 648] width 118 height 19
click at [1269, 8] on span "Admin Page" at bounding box center [1285, 7] width 39 height 9
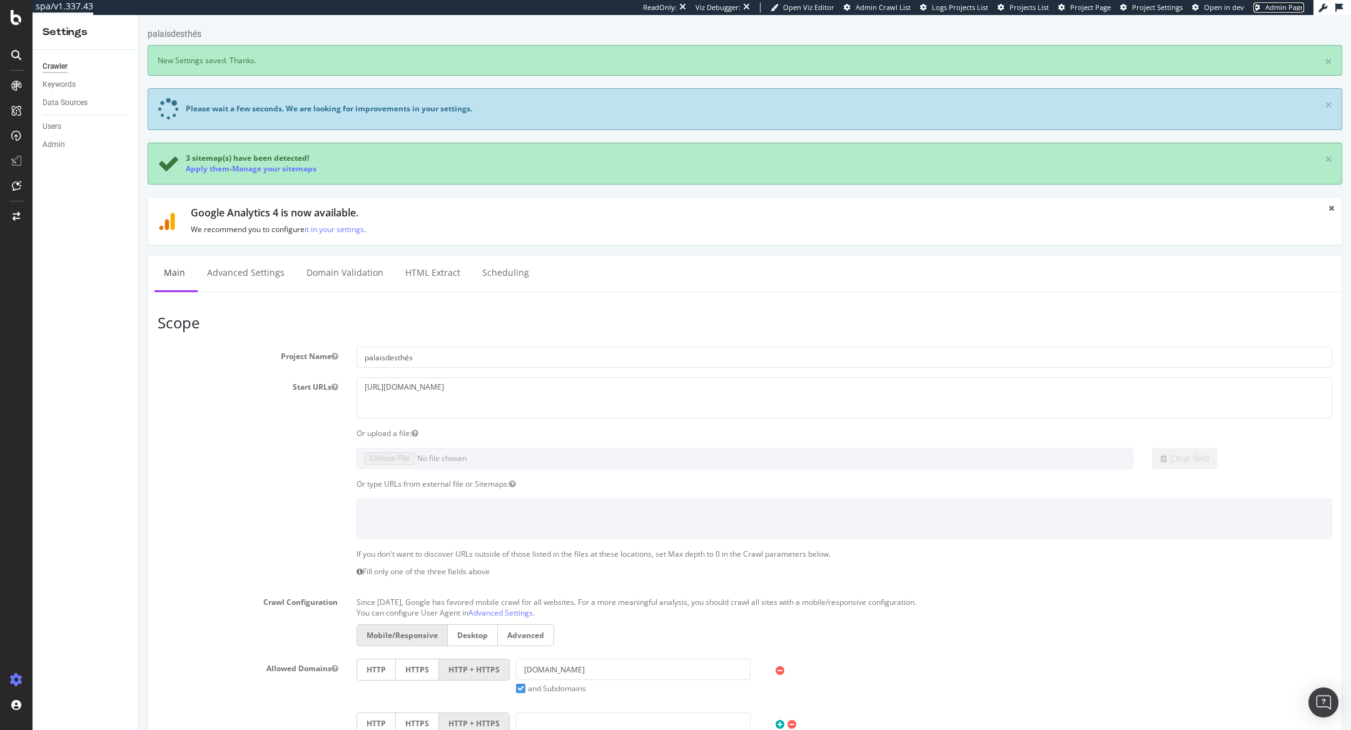
scroll to position [8, 0]
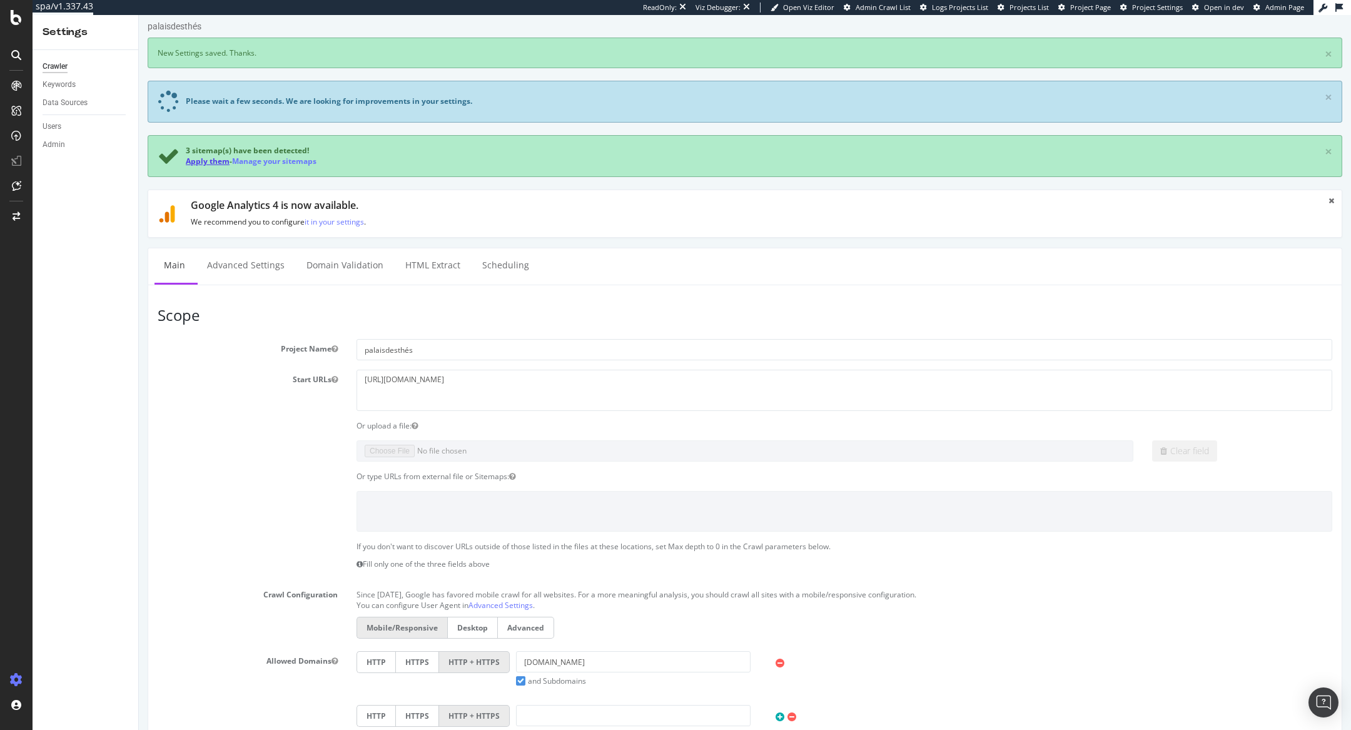
click at [217, 165] on link "Apply them" at bounding box center [208, 161] width 44 height 11
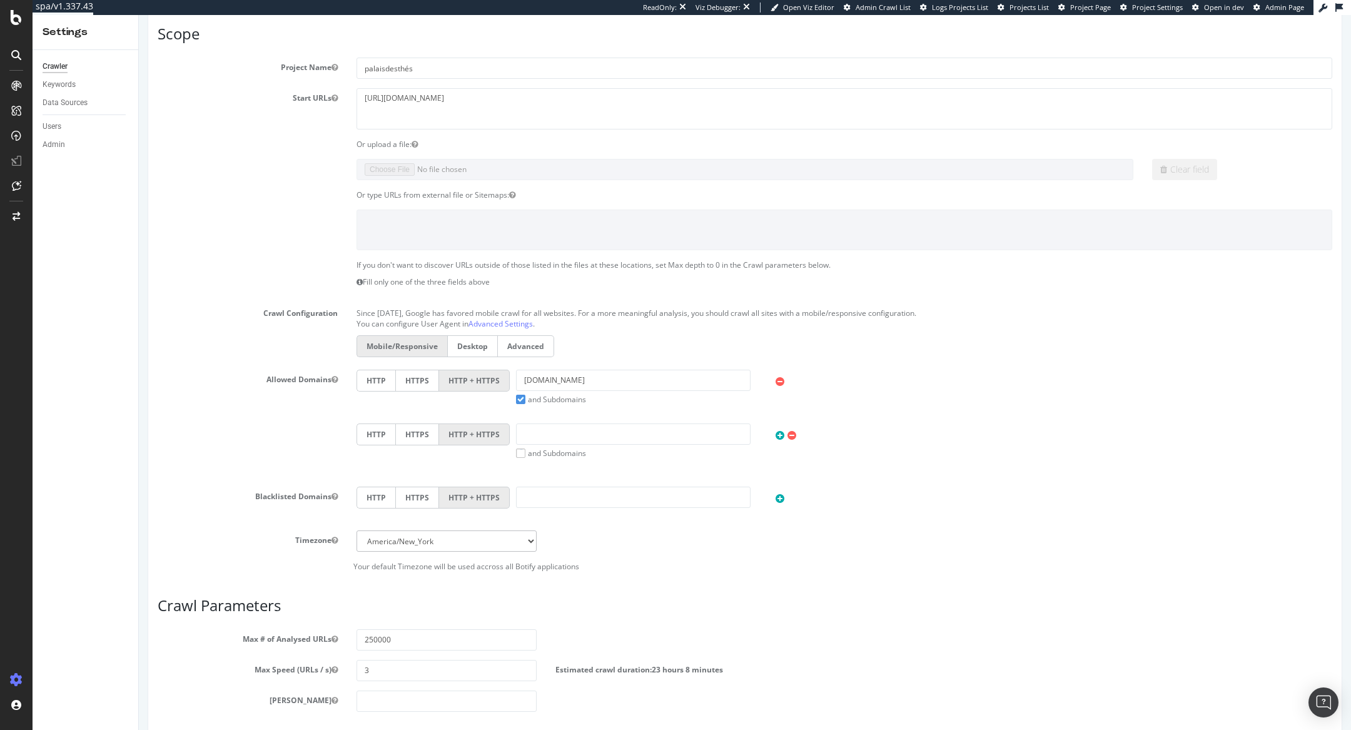
scroll to position [0, 0]
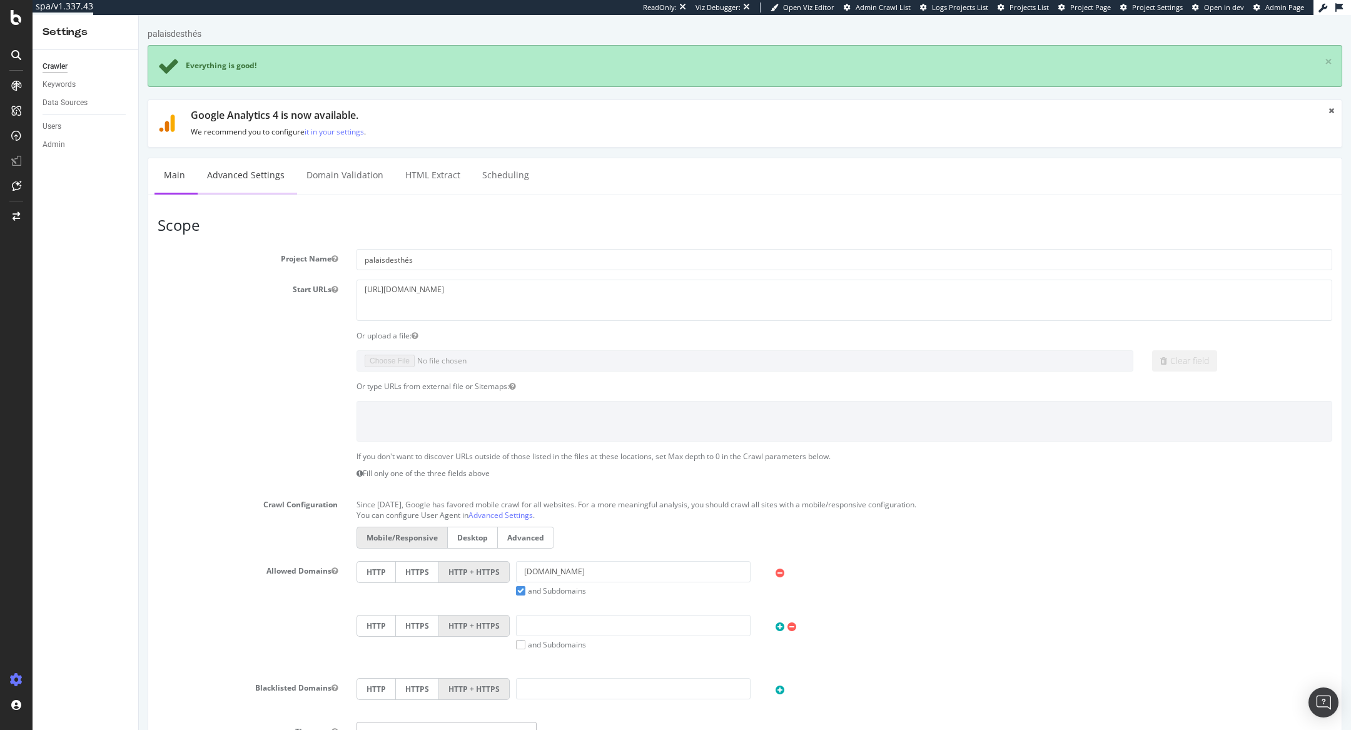
click at [262, 175] on link "Advanced Settings" at bounding box center [246, 175] width 96 height 34
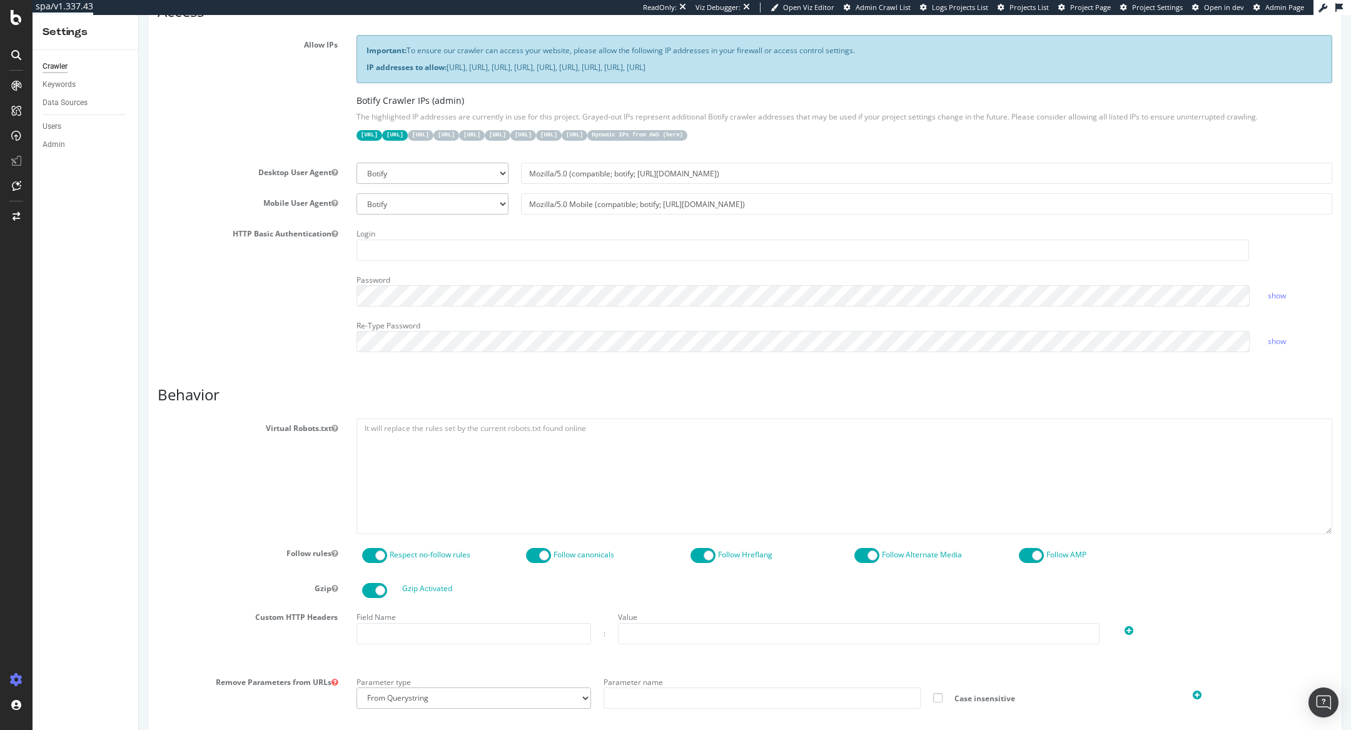
scroll to position [778, 0]
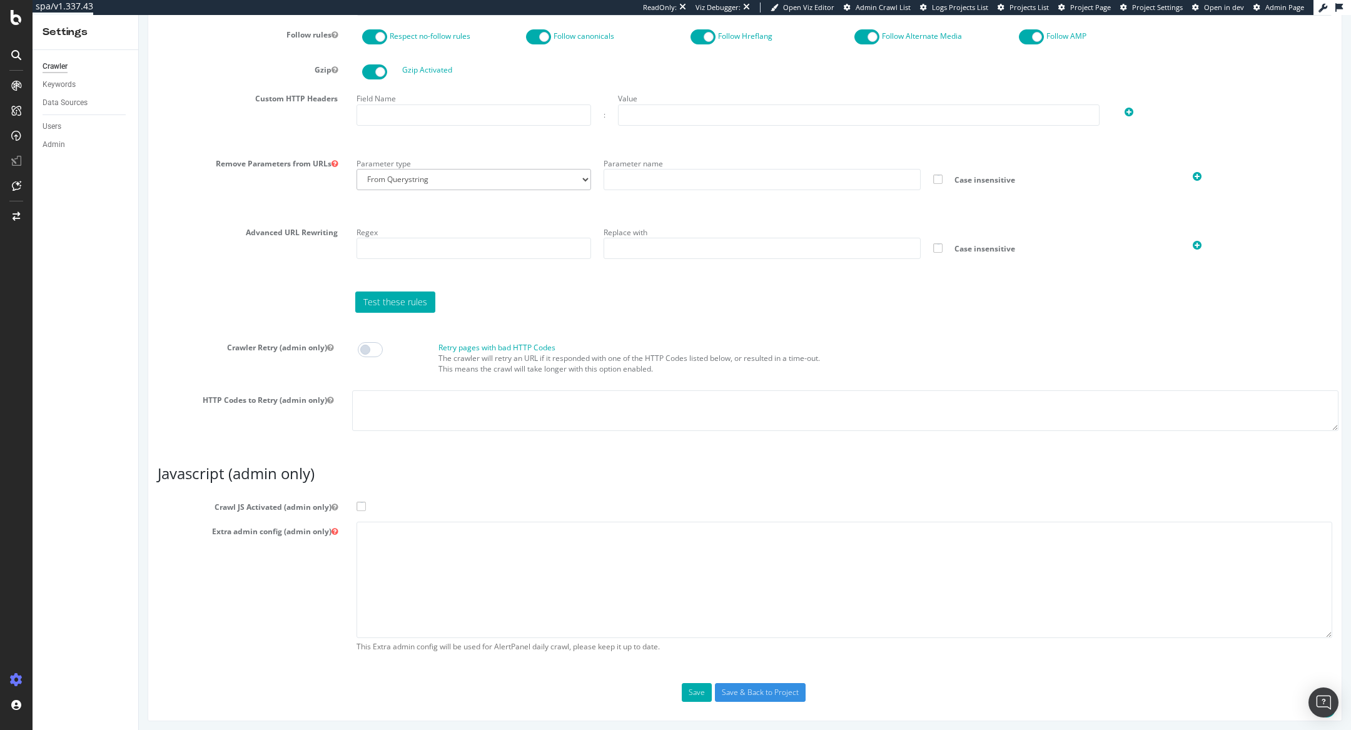
click at [365, 504] on label "Crawl JS Activated (admin only)" at bounding box center [745, 504] width 1194 height 15
click at [139, 15] on input "Crawl JS Activated (admin only)" at bounding box center [139, 15] width 0 height 0
click at [368, 536] on textarea at bounding box center [845, 580] width 976 height 116
paste textarea "{ "flags": [ "cube" ], "beta": { "pap_mini_rules": [ "+* #everything else" ] } }"
type textarea "{ "flags": [ "cube" ], "beta": { "pap_mini_rules": [ "+* #everything else" ] } }"
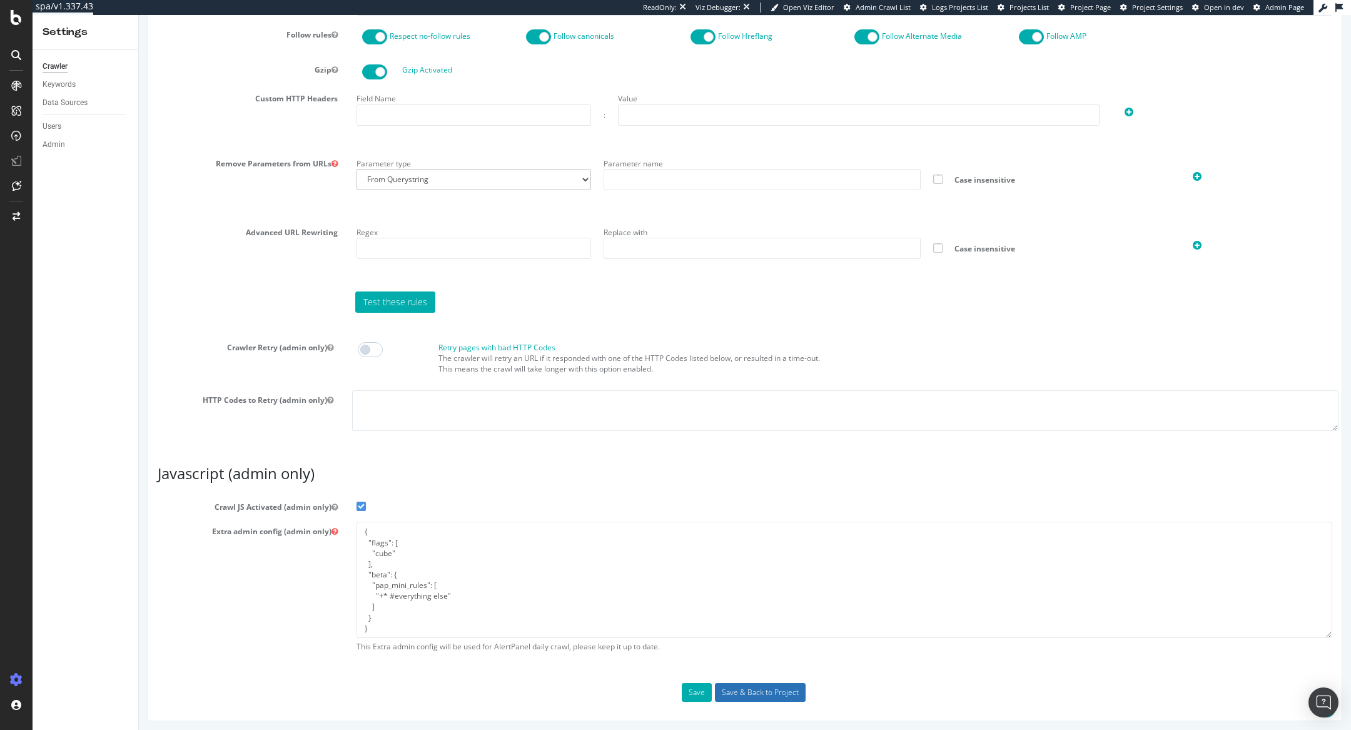
click at [745, 689] on input "Save & Back to Project" at bounding box center [760, 692] width 91 height 19
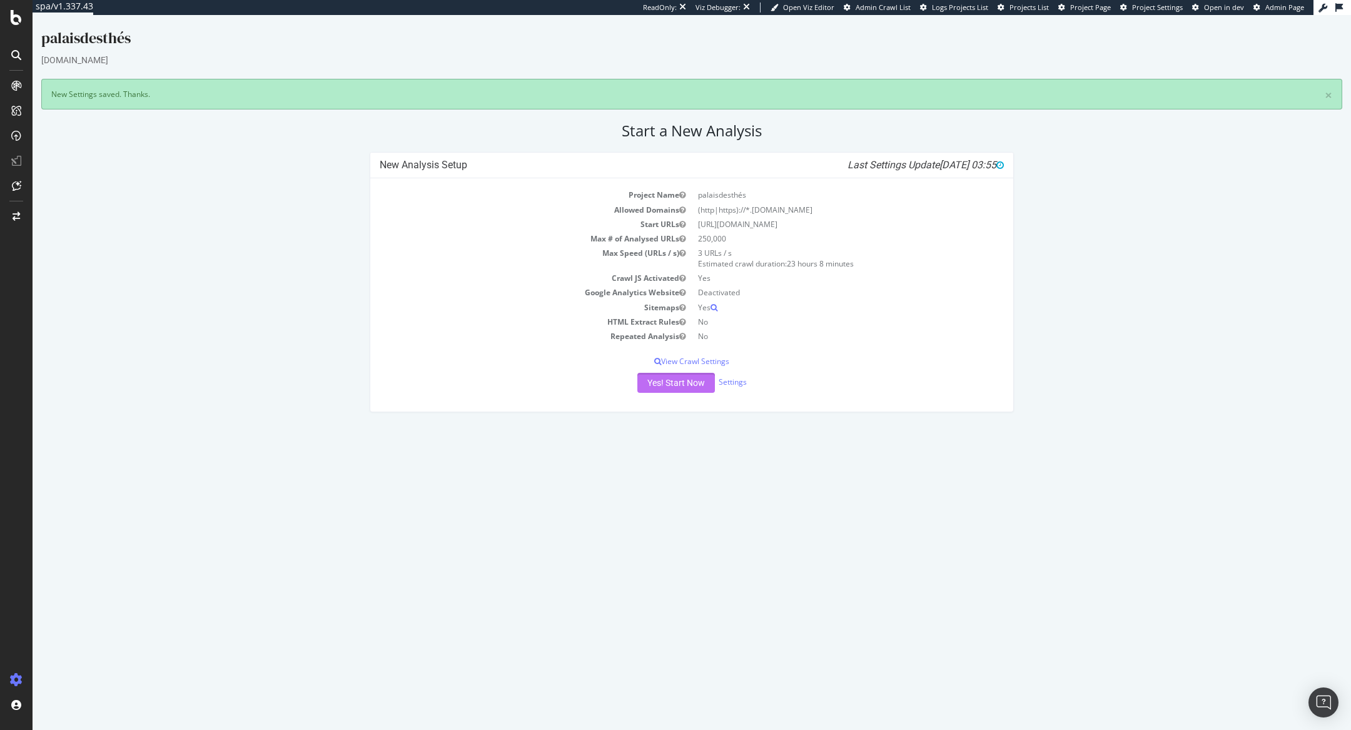
click at [708, 385] on button "Yes! Start Now" at bounding box center [677, 383] width 78 height 20
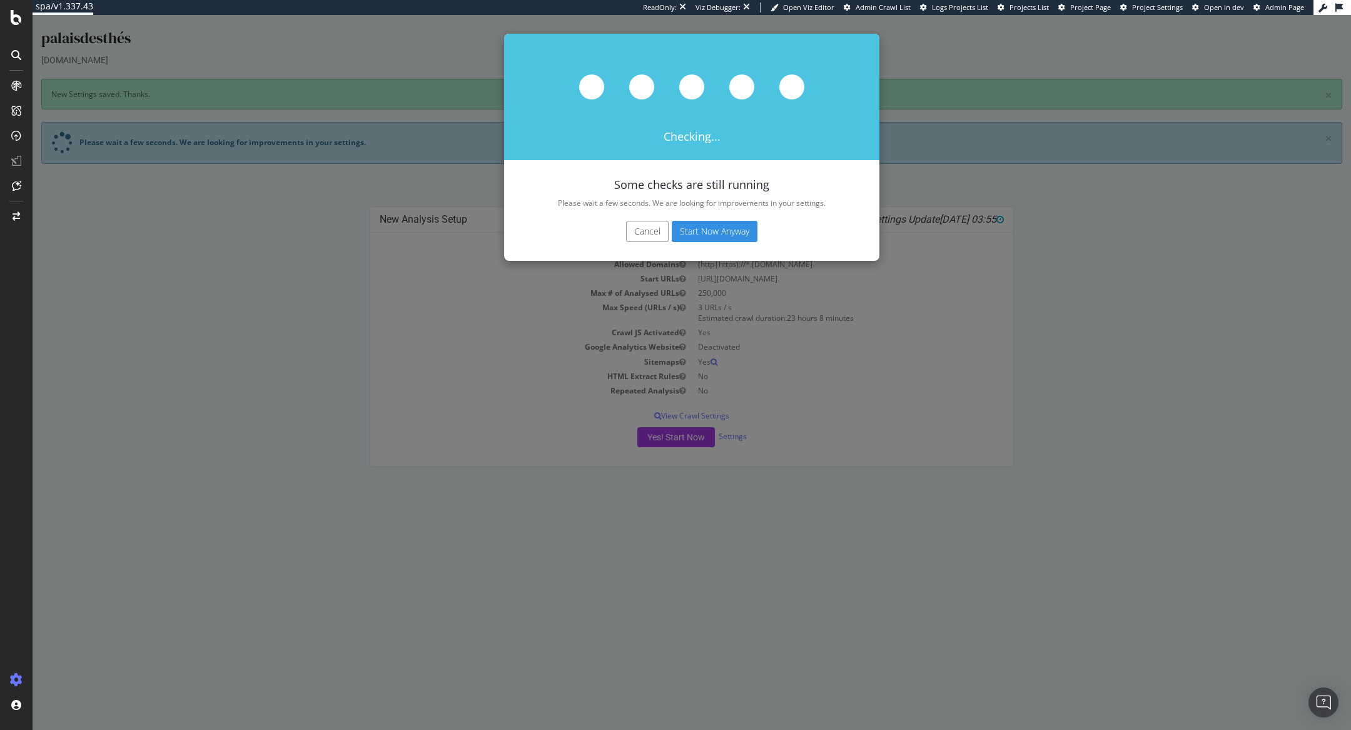
click at [736, 221] on button "Start Now Anyway" at bounding box center [715, 231] width 86 height 21
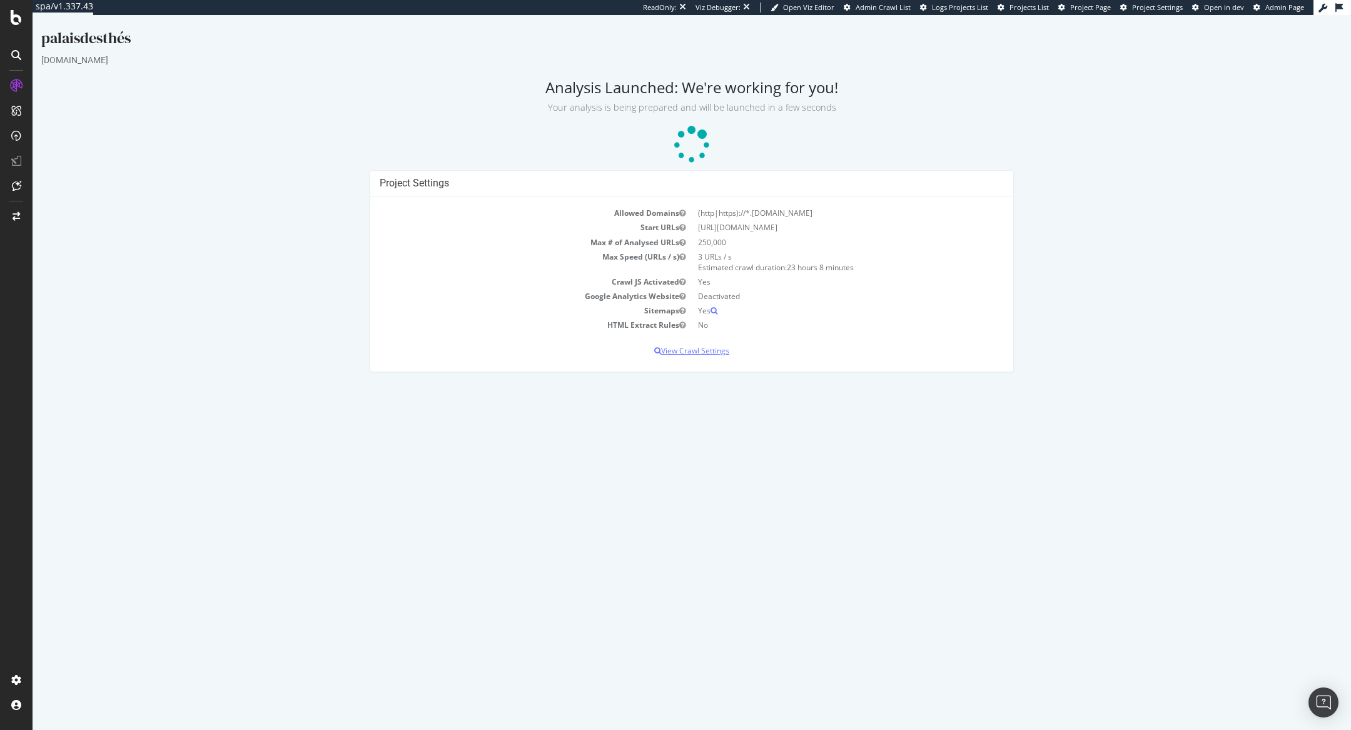
click at [689, 352] on p "View Crawl Settings" at bounding box center [692, 350] width 624 height 11
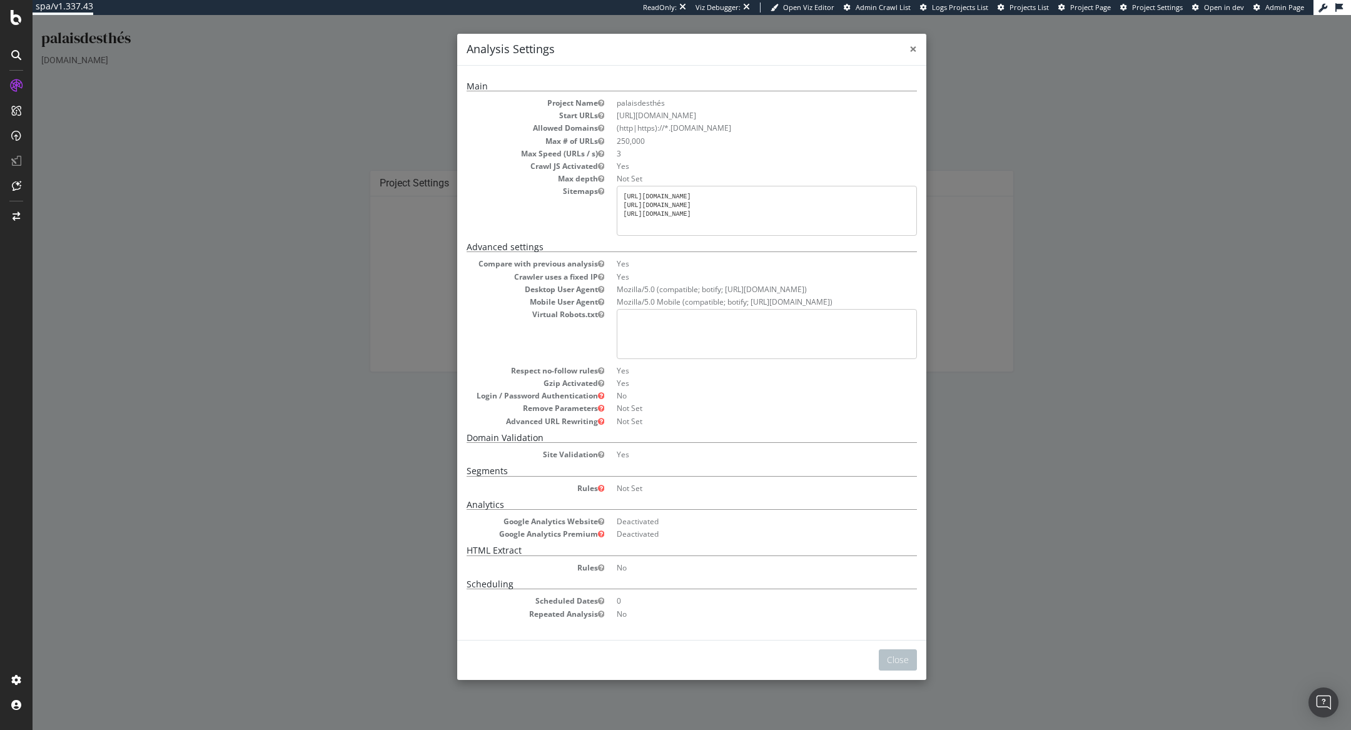
click at [911, 48] on span "×" at bounding box center [914, 49] width 8 height 18
